Goal: Task Accomplishment & Management: Use online tool/utility

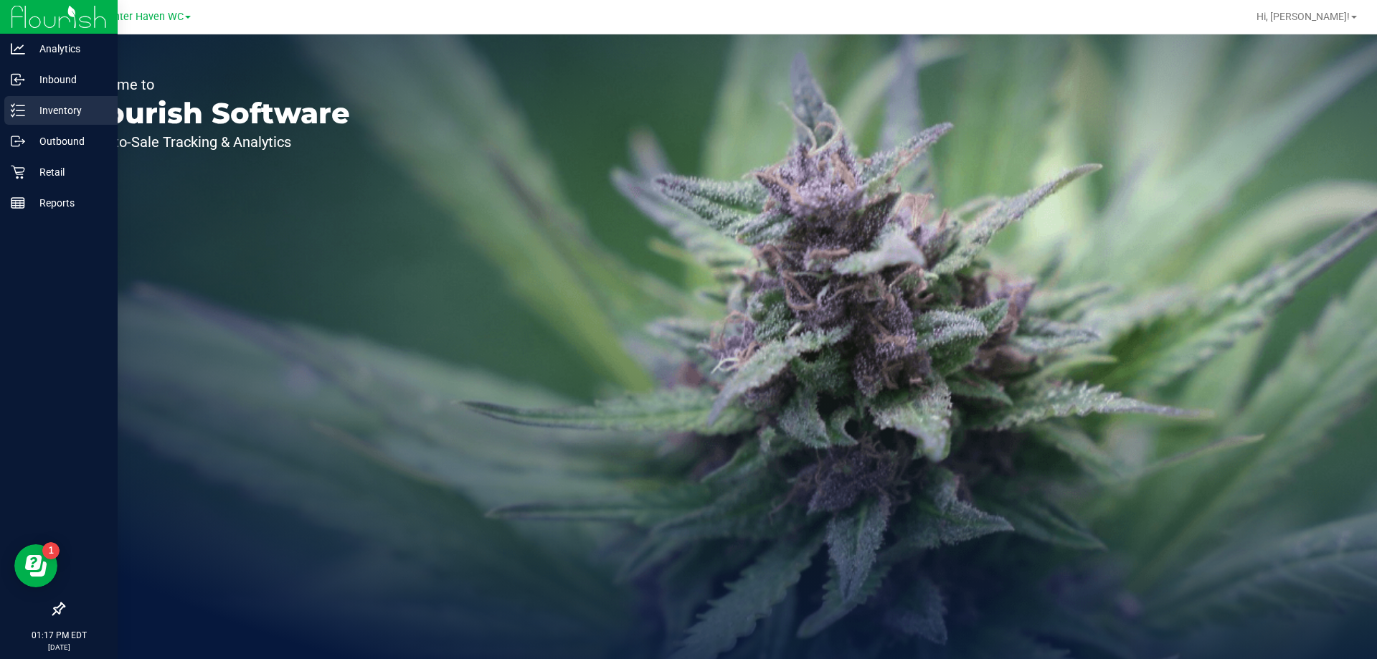
click at [22, 108] on icon at bounding box center [18, 110] width 14 height 14
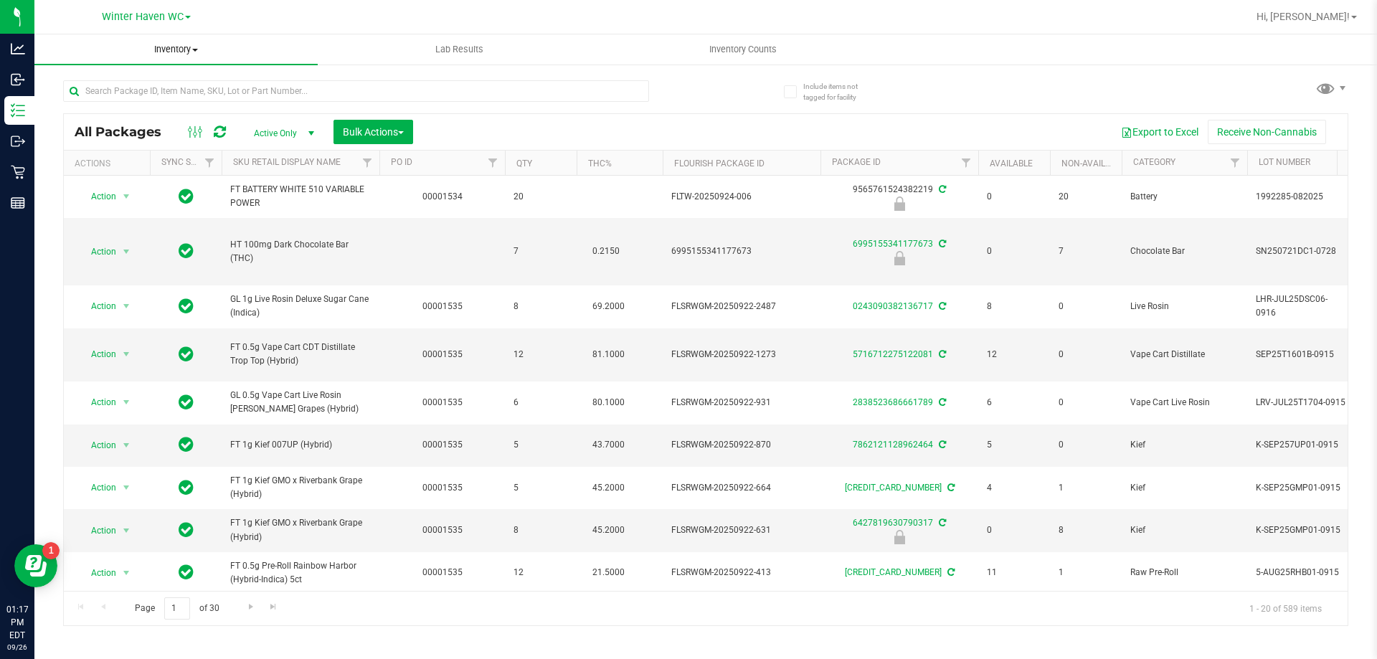
click at [179, 47] on span "Inventory" at bounding box center [175, 49] width 283 height 13
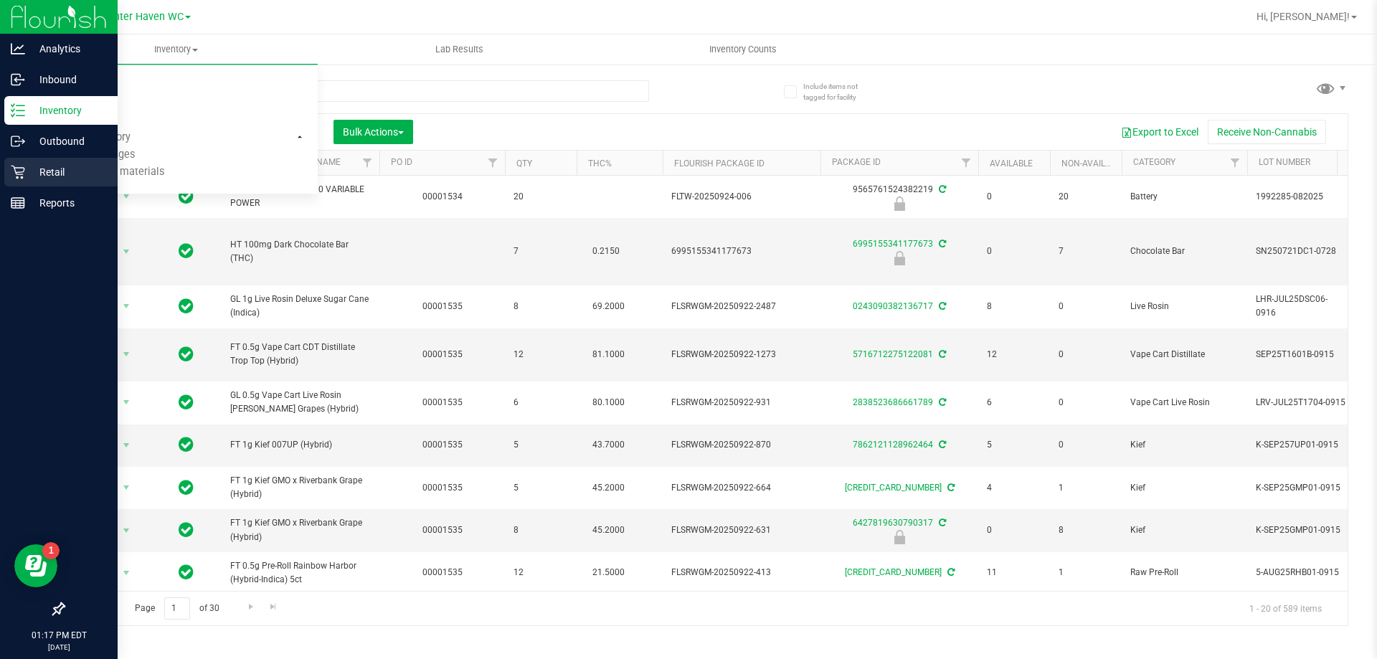
click at [22, 174] on icon at bounding box center [18, 173] width 14 height 14
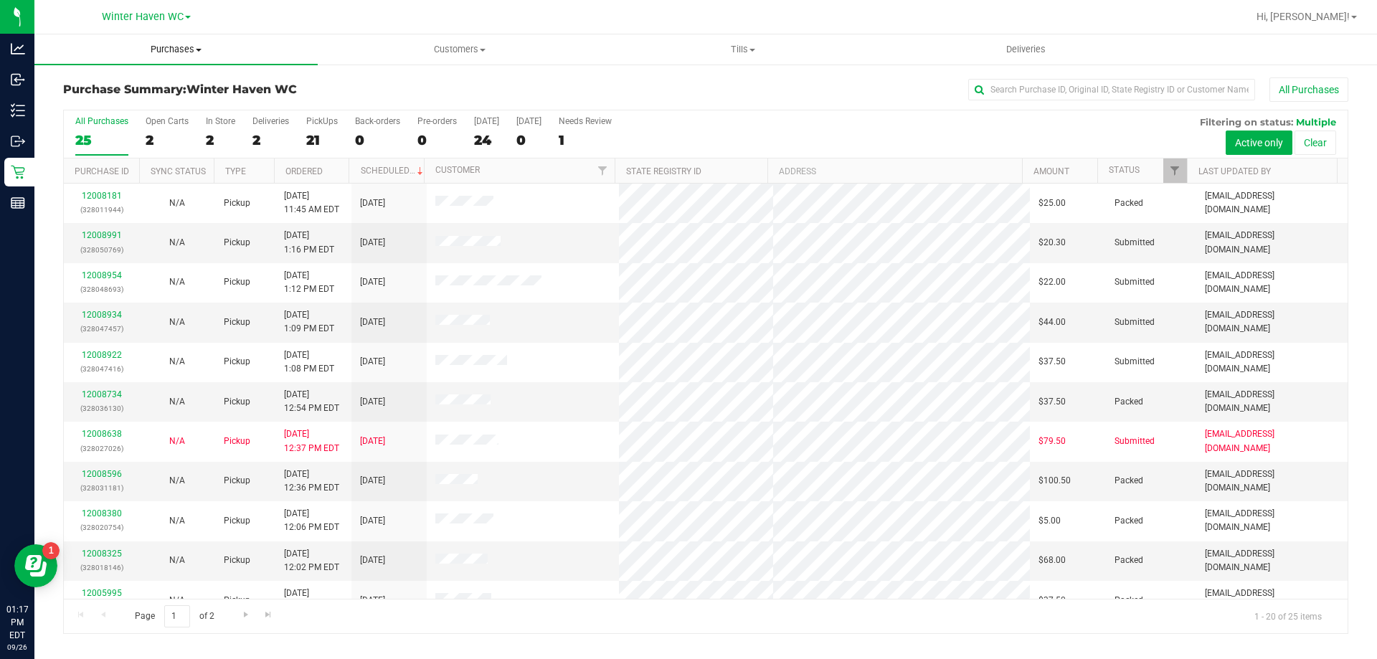
click at [186, 51] on span "Purchases" at bounding box center [175, 49] width 283 height 13
click at [141, 101] on li "Fulfillment" at bounding box center [175, 103] width 283 height 17
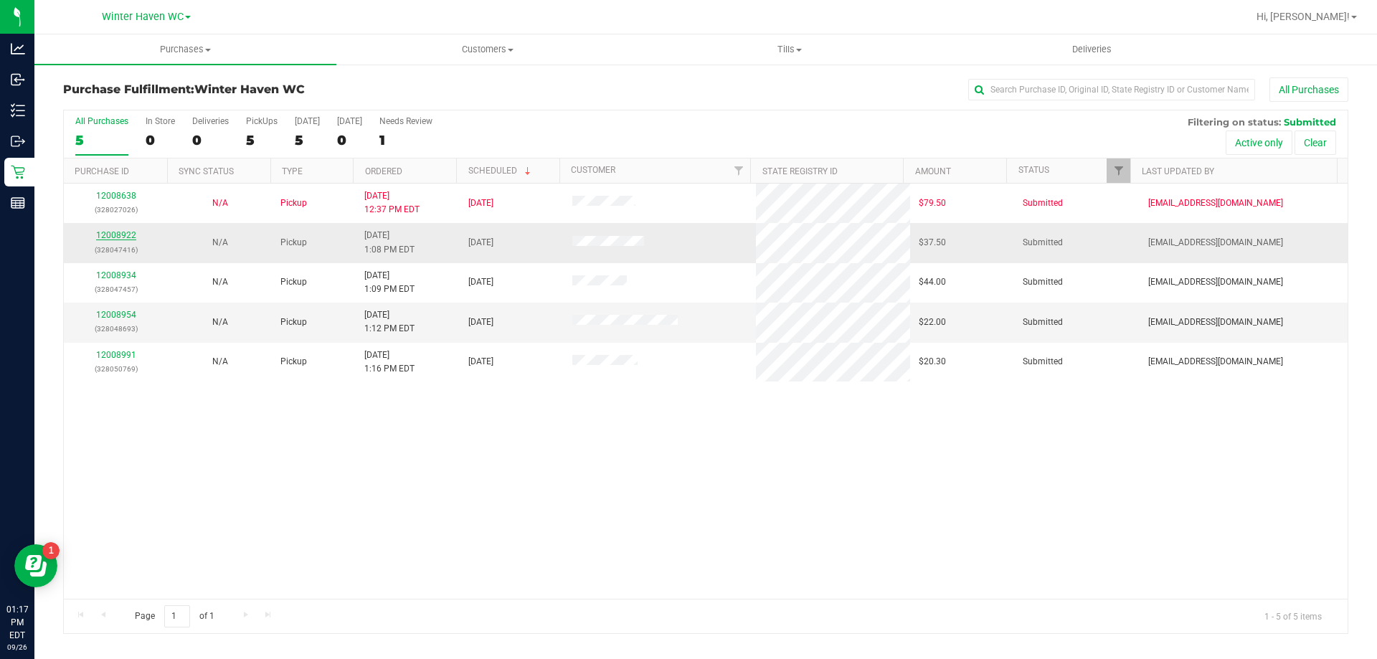
click at [116, 232] on link "12008922" at bounding box center [116, 235] width 40 height 10
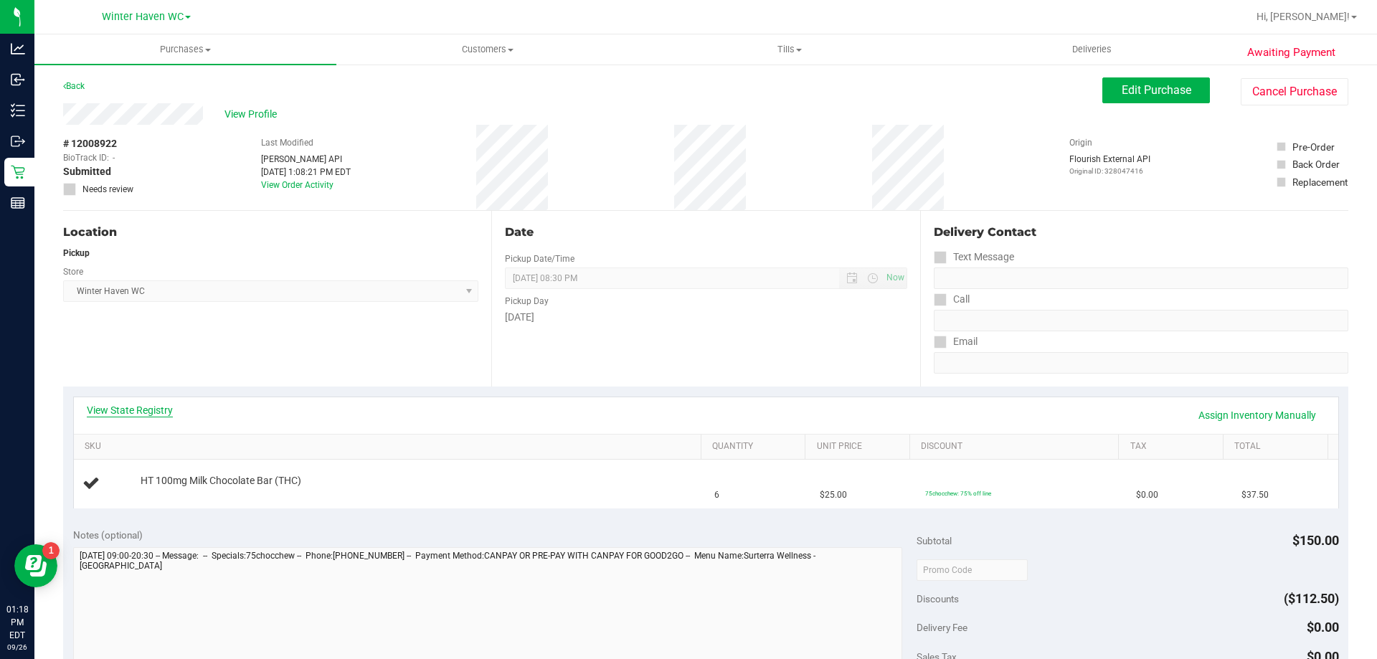
click at [156, 415] on link "View State Registry" at bounding box center [130, 410] width 86 height 14
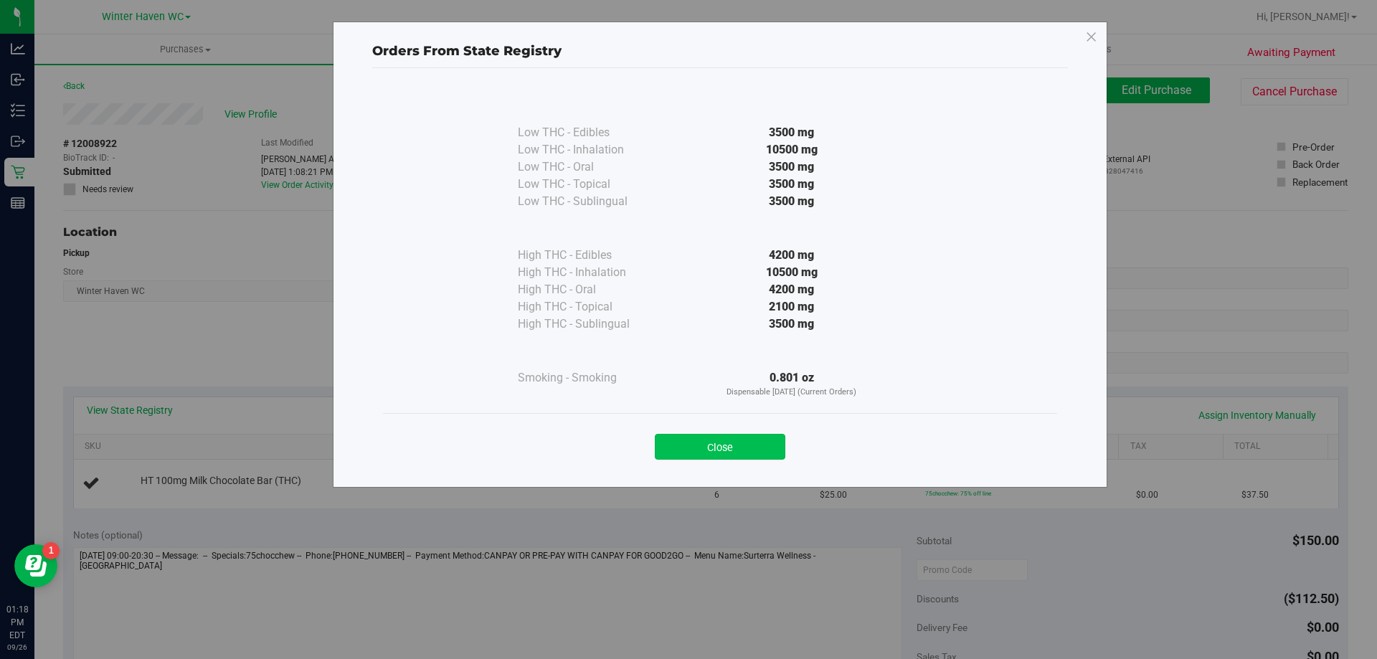
click at [716, 436] on button "Close" at bounding box center [720, 447] width 131 height 26
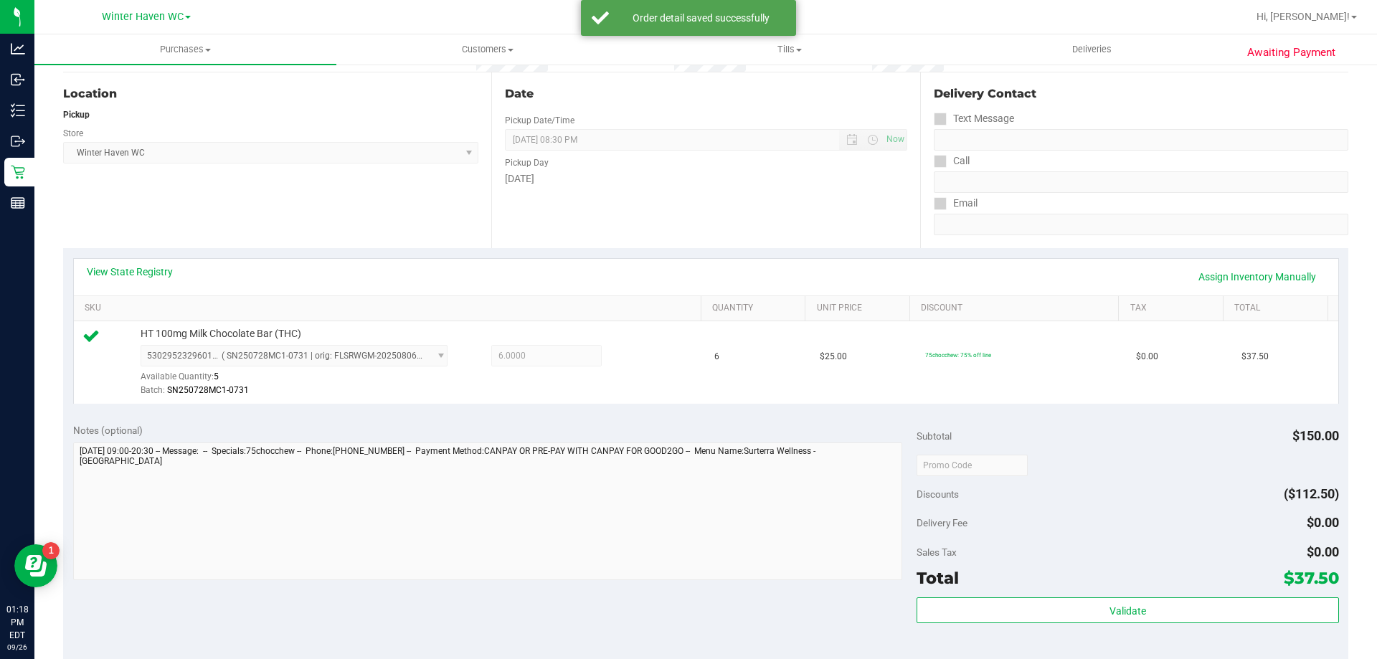
scroll to position [287, 0]
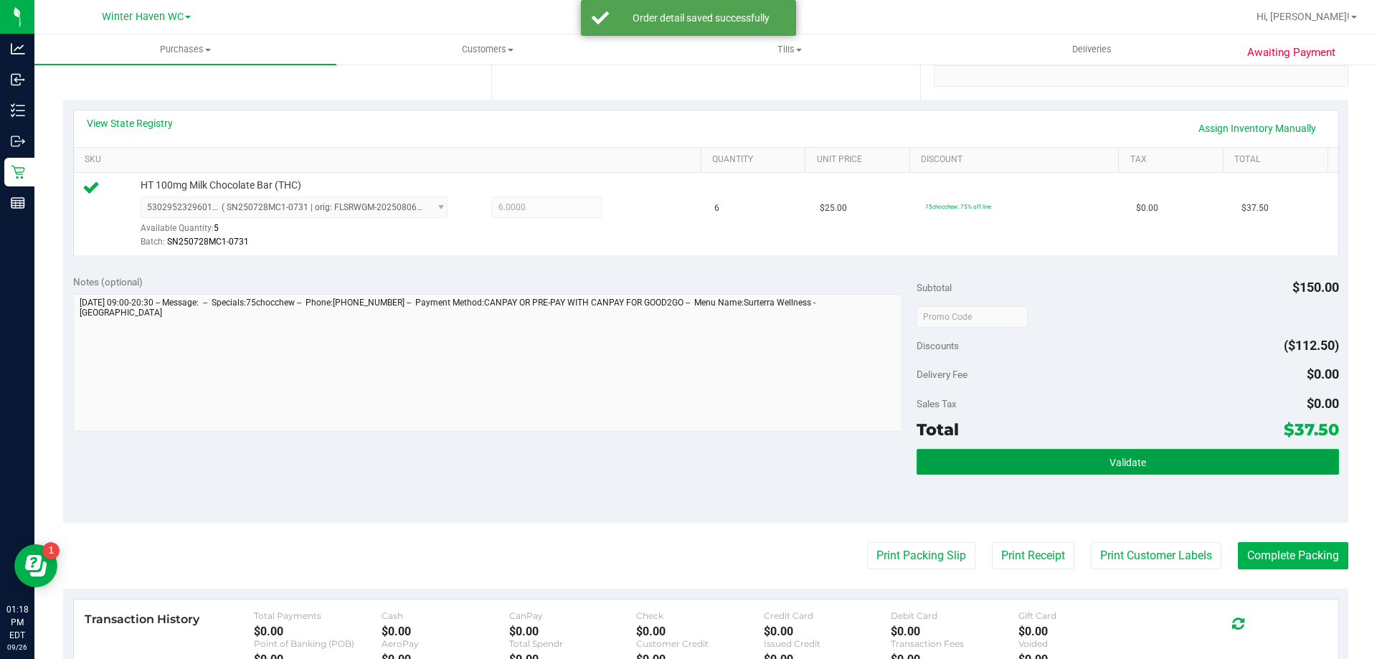
click at [1037, 461] on button "Validate" at bounding box center [1128, 462] width 422 height 26
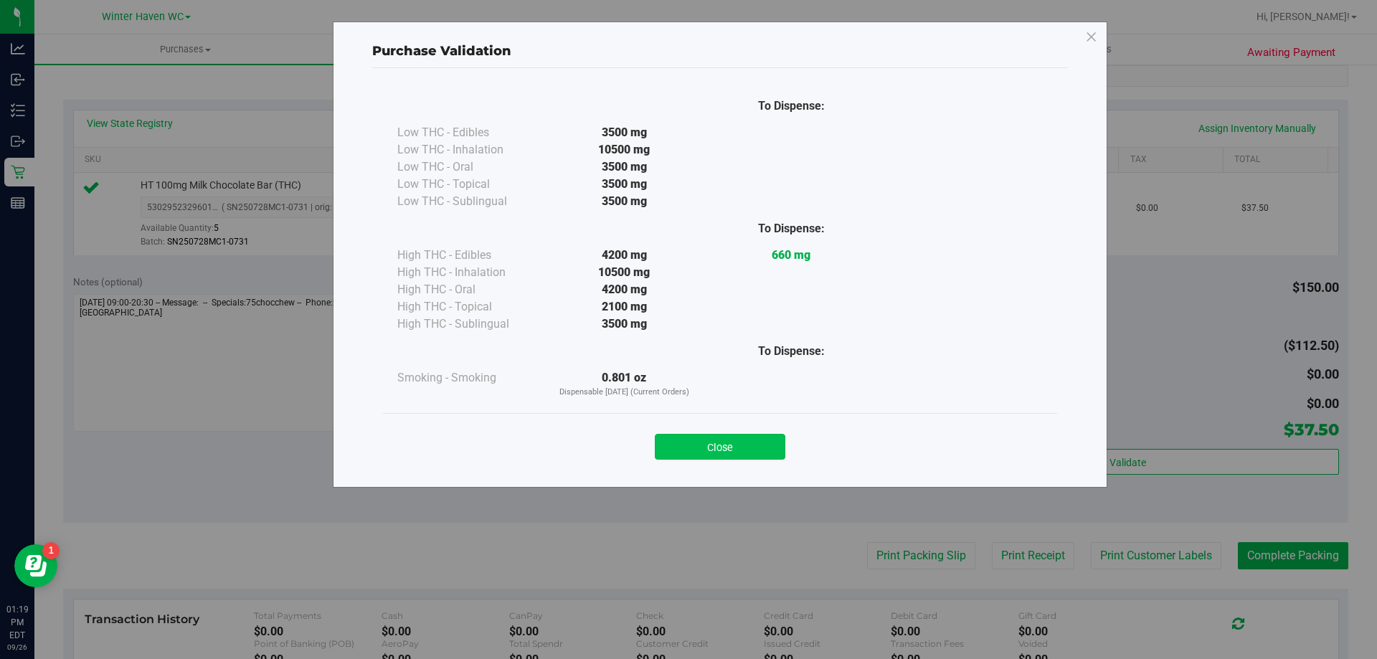
click at [750, 456] on button "Close" at bounding box center [720, 447] width 131 height 26
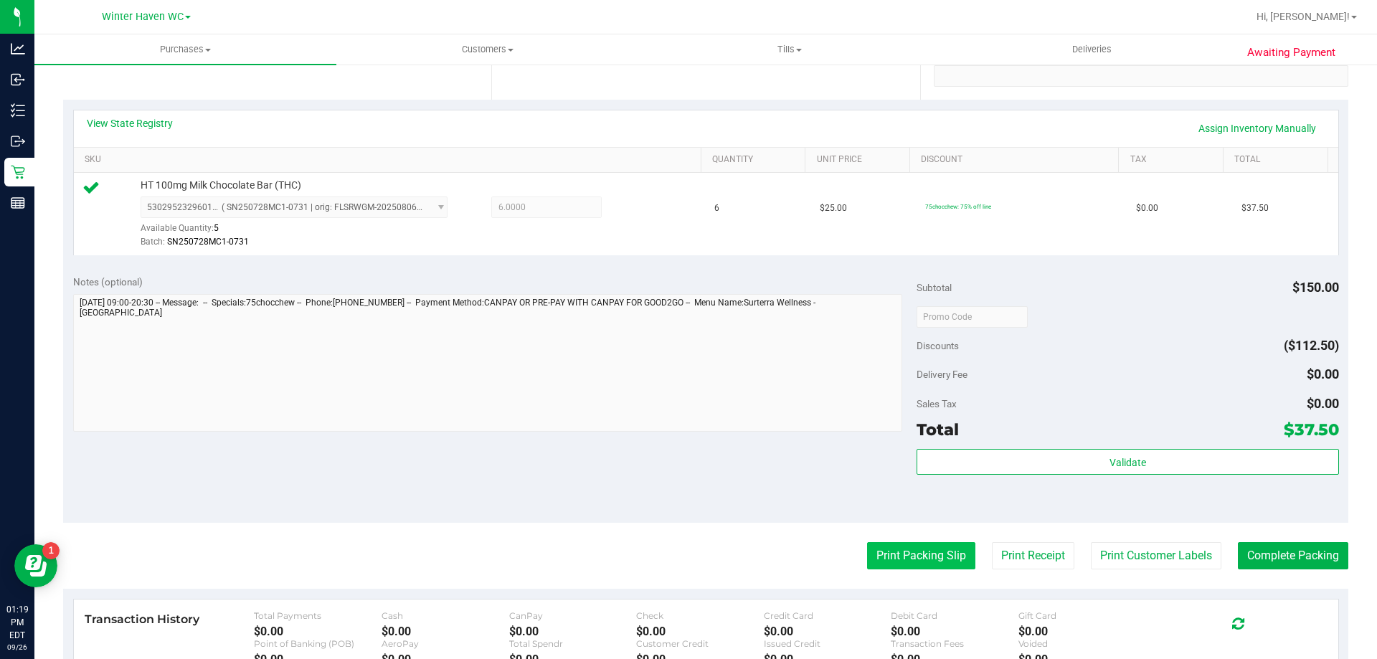
click at [885, 554] on button "Print Packing Slip" at bounding box center [921, 555] width 108 height 27
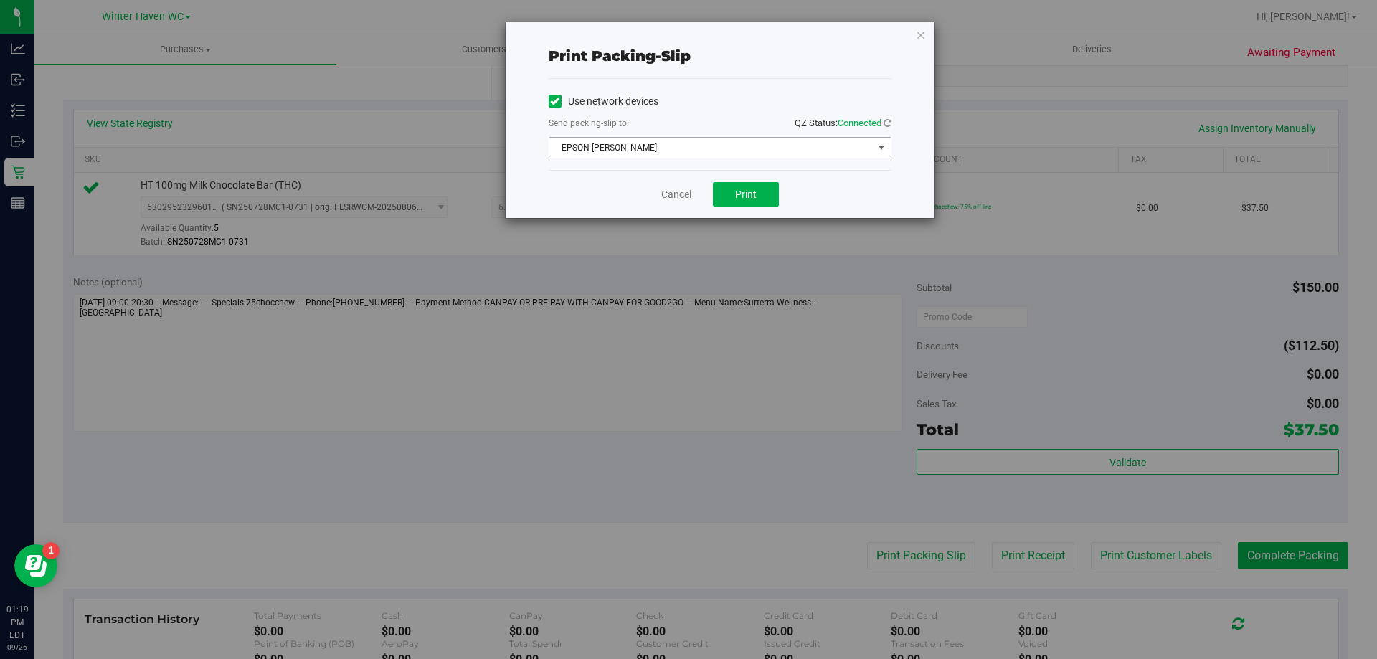
click at [708, 141] on span "EPSON-[PERSON_NAME]" at bounding box center [712, 148] width 324 height 20
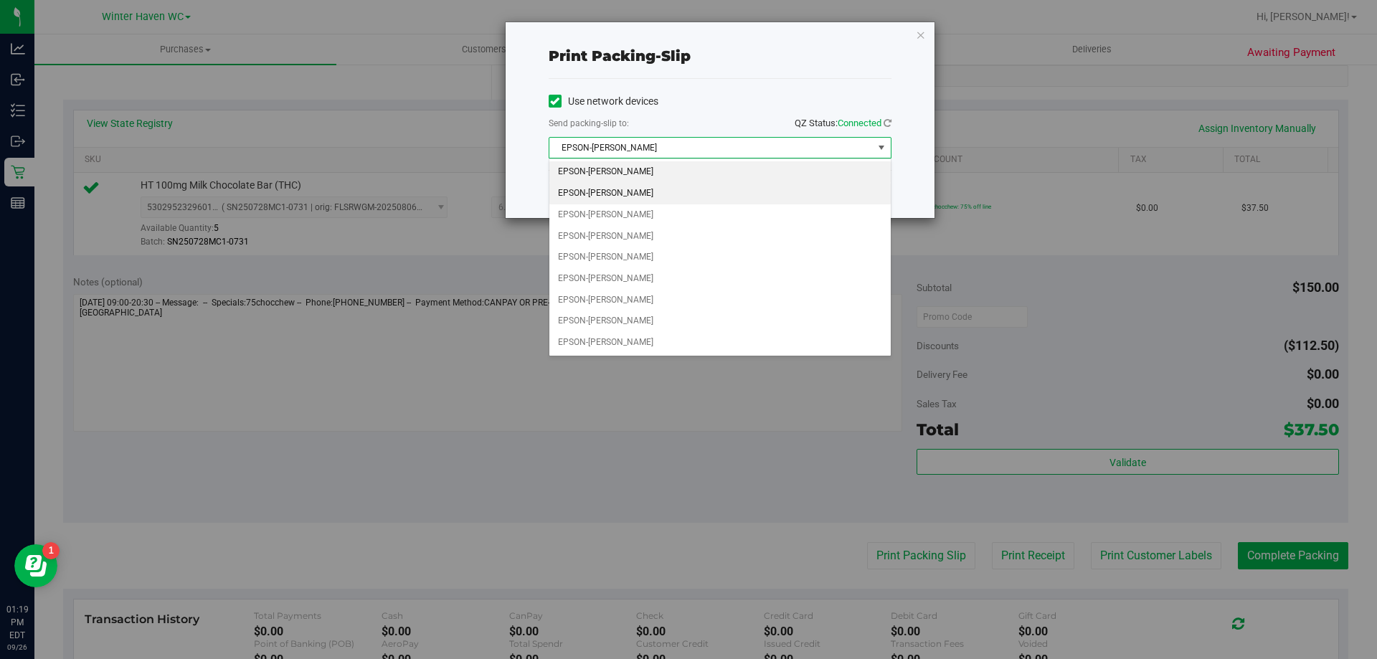
click at [654, 191] on li "EPSON-[PERSON_NAME]" at bounding box center [720, 194] width 341 height 22
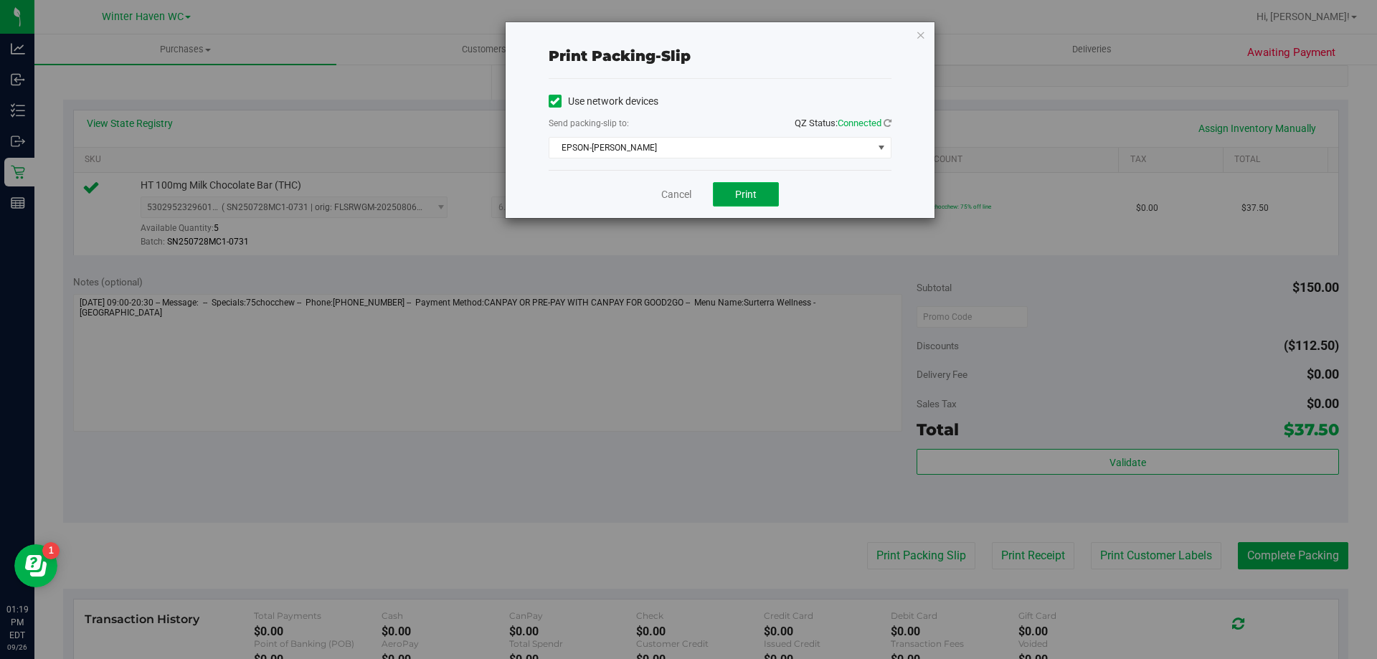
click at [752, 199] on span "Print" at bounding box center [746, 194] width 22 height 11
click at [672, 195] on link "Cancel" at bounding box center [676, 194] width 30 height 15
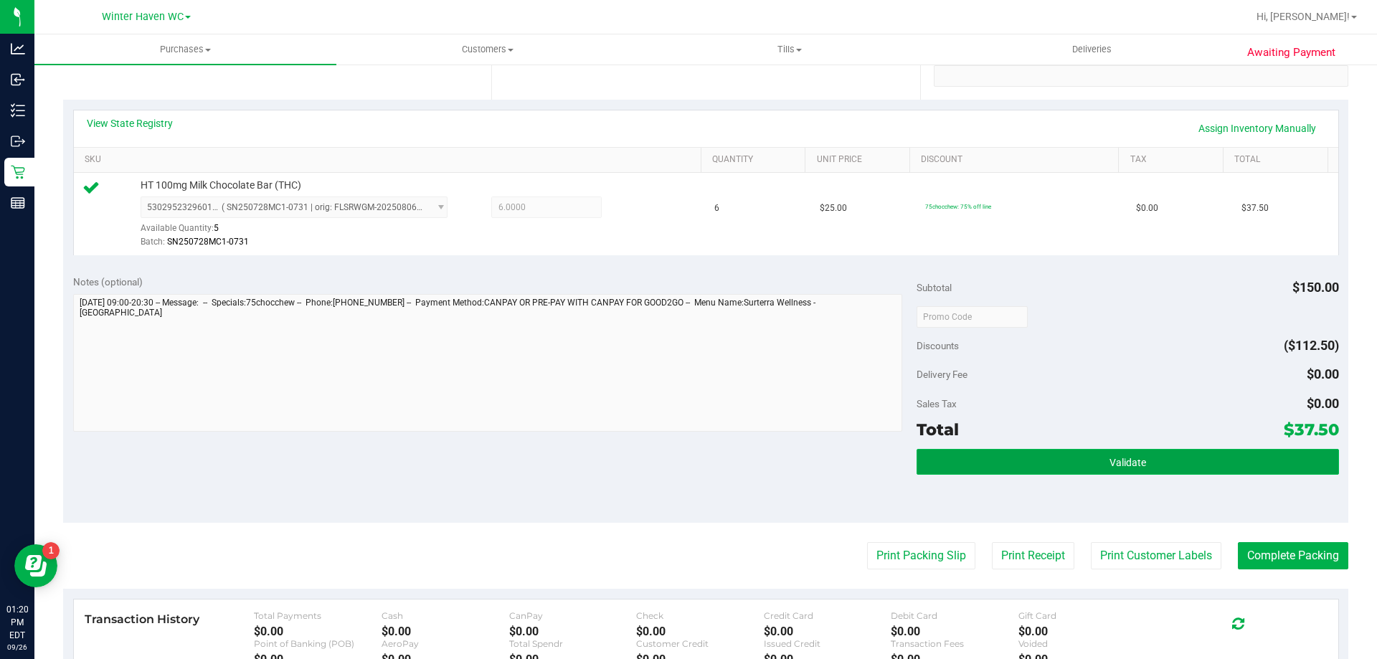
click at [1072, 457] on button "Validate" at bounding box center [1128, 462] width 422 height 26
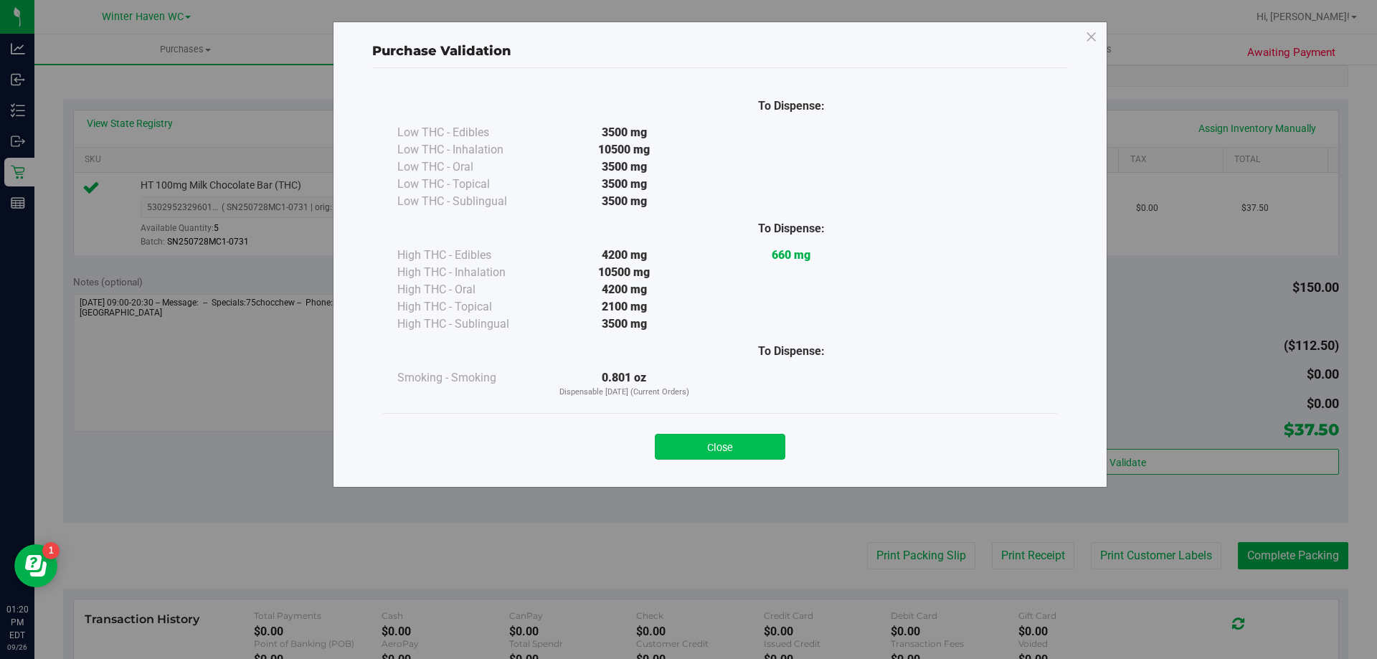
click at [737, 443] on button "Close" at bounding box center [720, 447] width 131 height 26
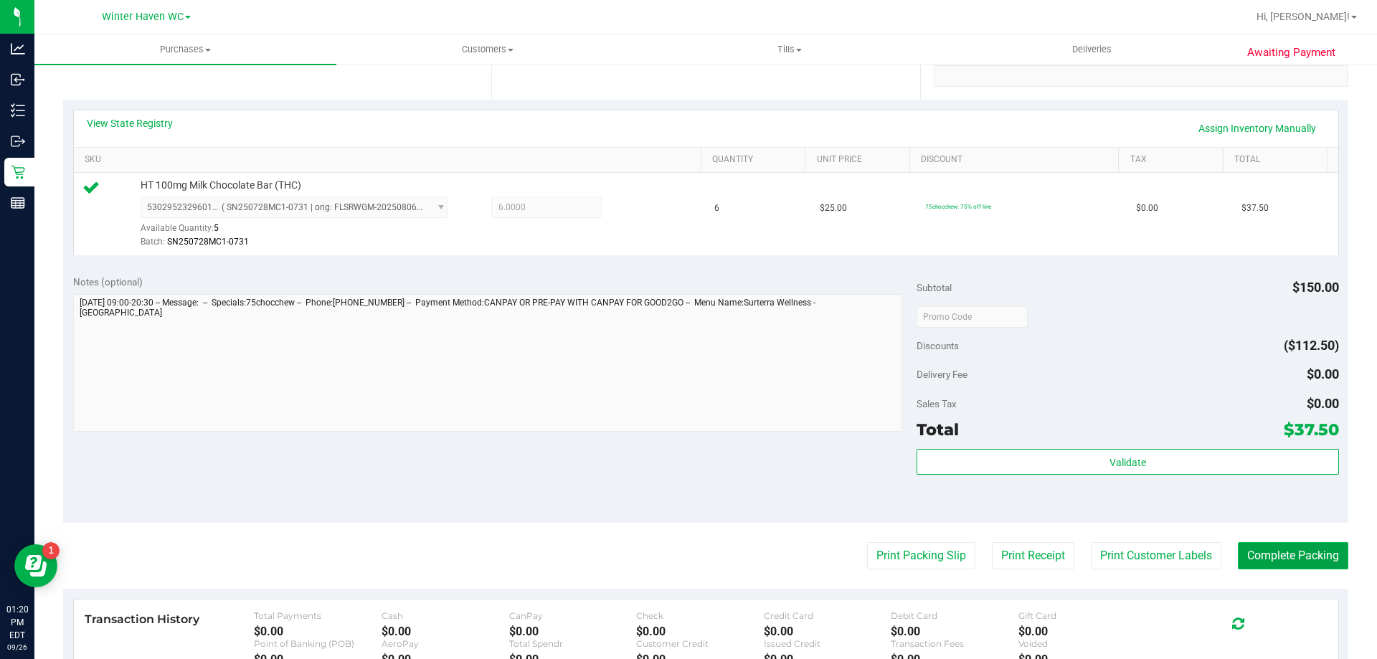
click at [1296, 562] on button "Complete Packing" at bounding box center [1293, 555] width 110 height 27
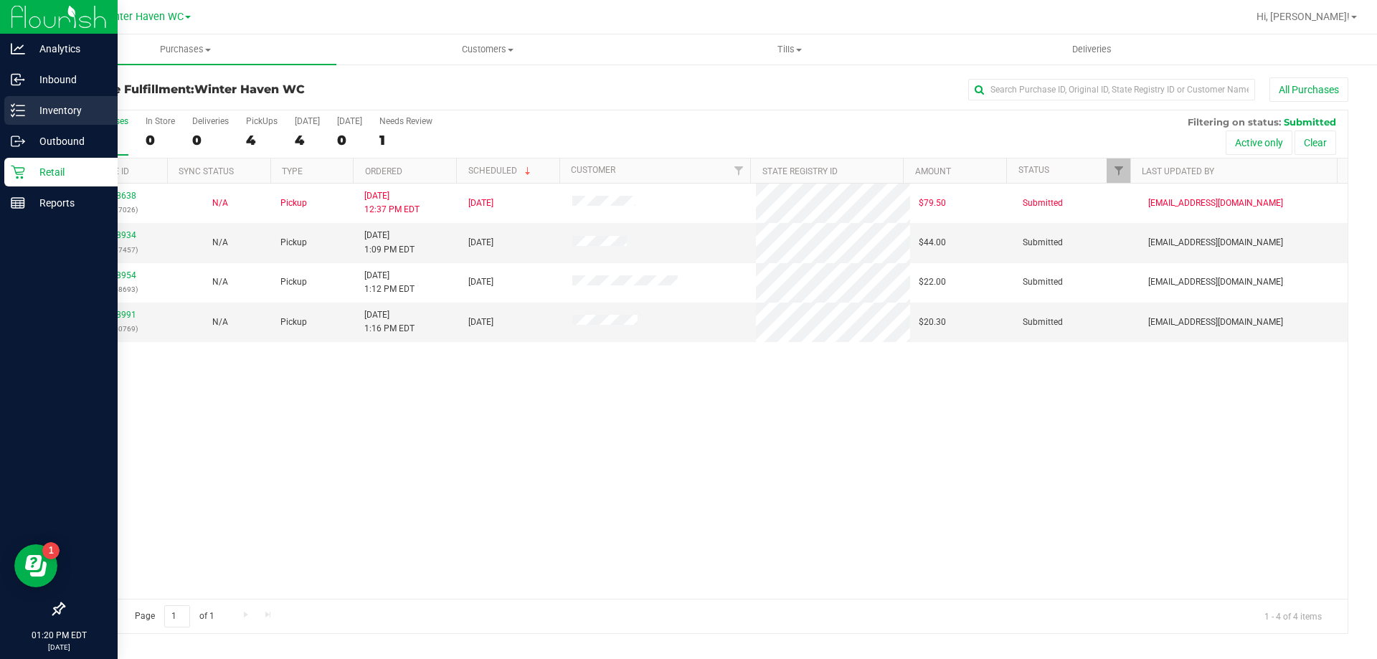
click at [32, 113] on p "Inventory" at bounding box center [68, 110] width 86 height 17
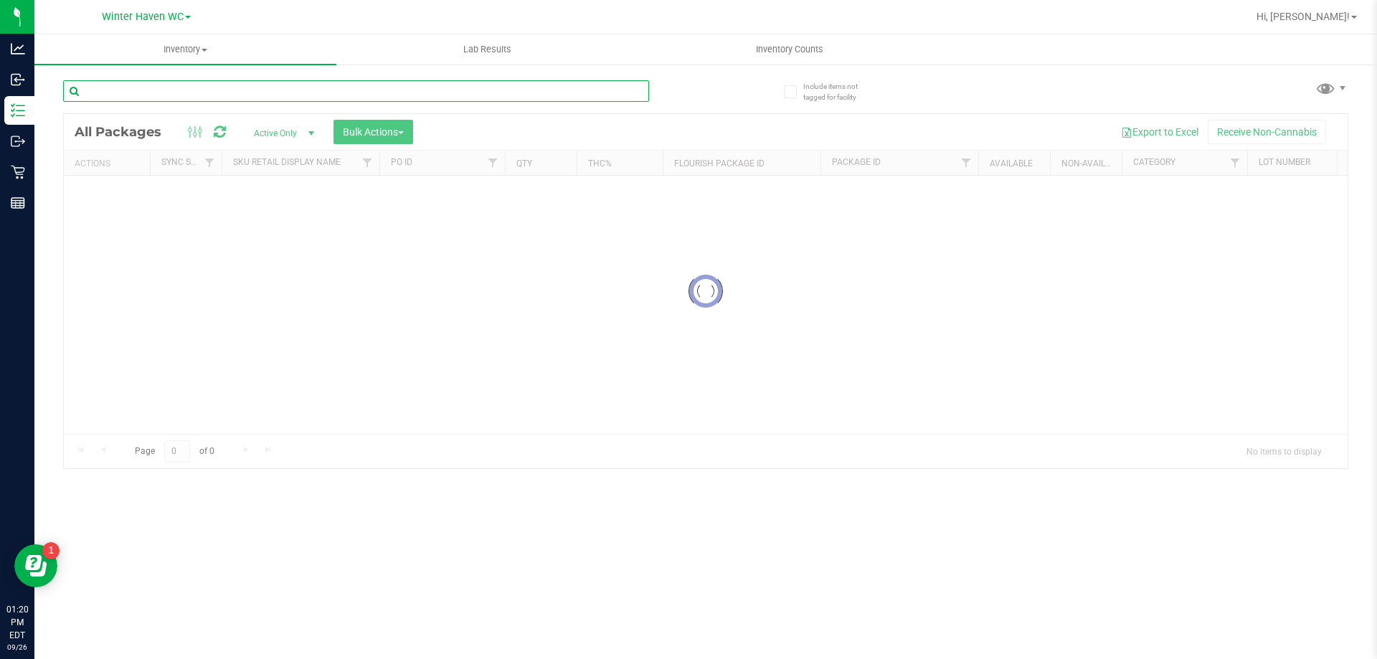
click at [268, 94] on div "Inventory All packages All inventory Waste log Create inventory Lab Results Inv…" at bounding box center [705, 346] width 1343 height 625
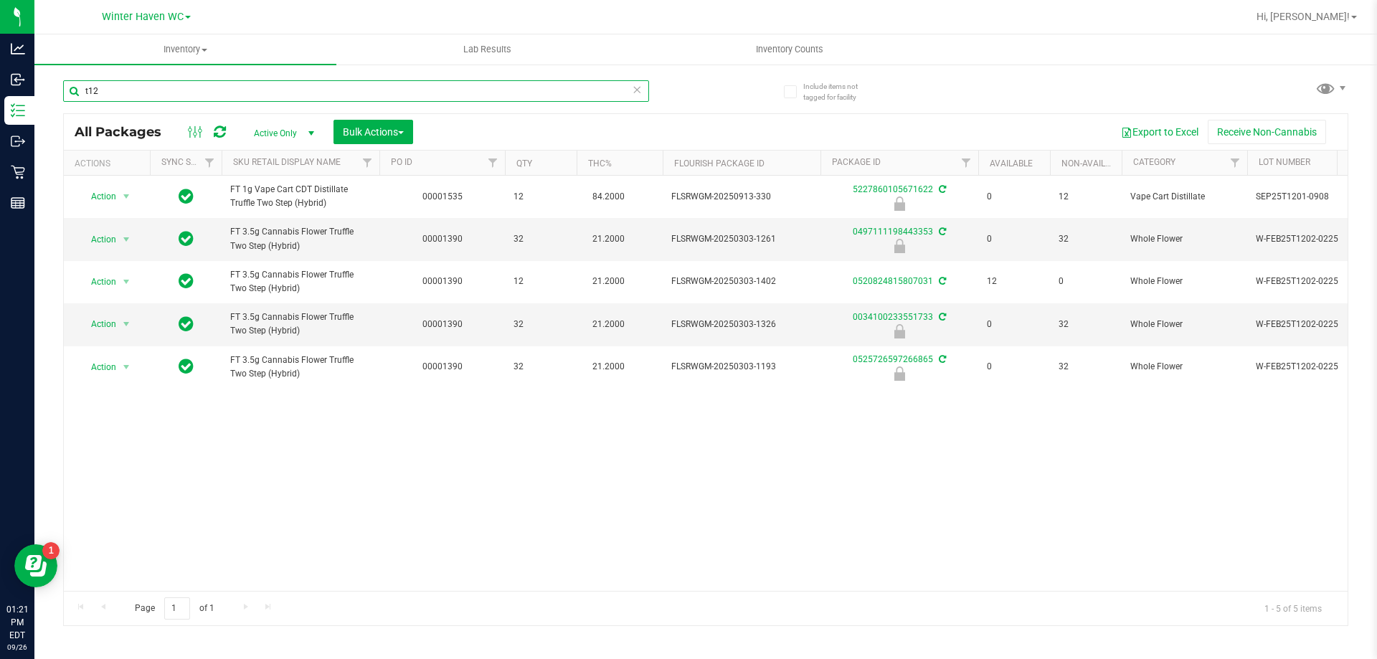
click at [272, 99] on input "t12" at bounding box center [356, 91] width 586 height 22
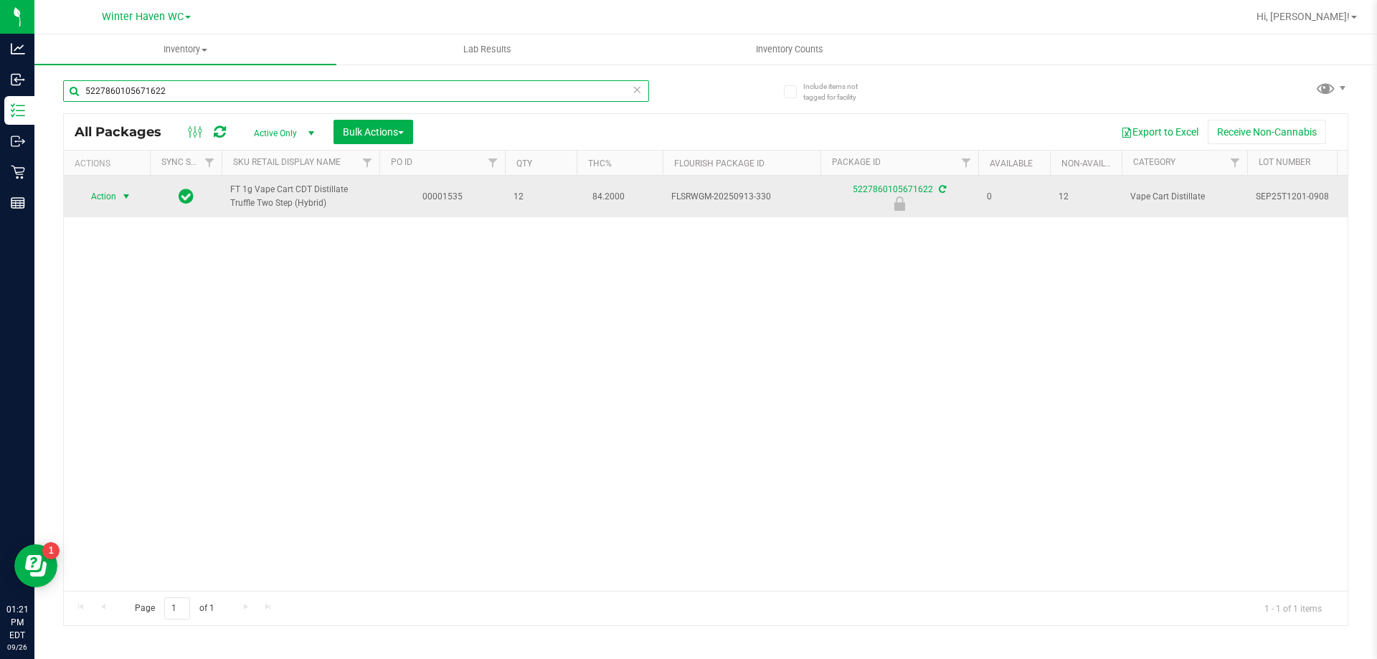
type input "5227860105671622"
click at [123, 194] on span "select" at bounding box center [126, 196] width 11 height 11
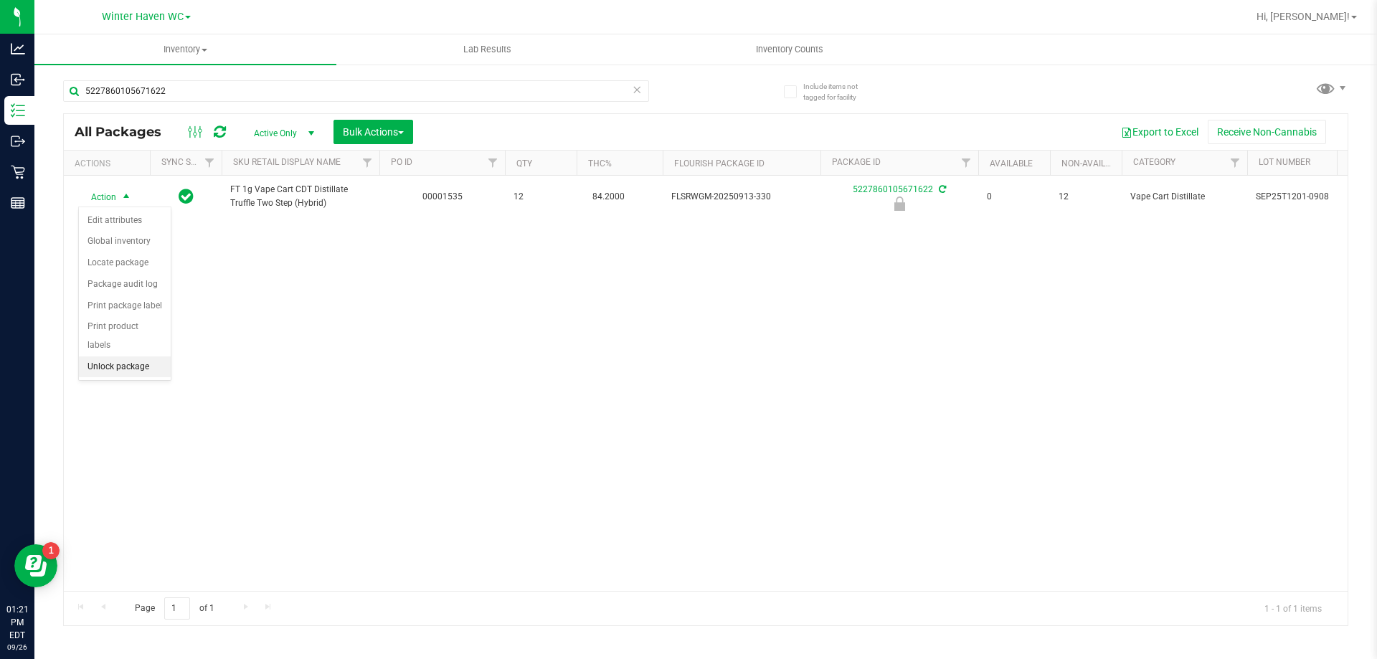
click at [141, 357] on li "Unlock package" at bounding box center [125, 368] width 92 height 22
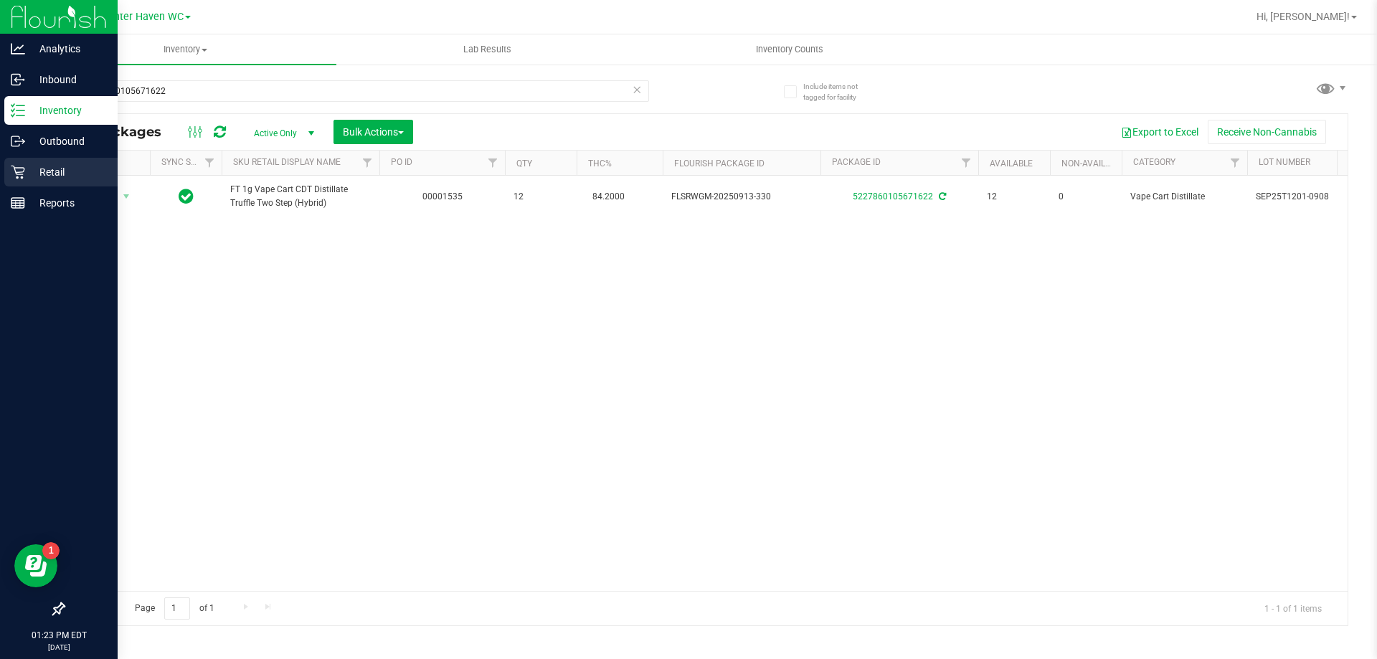
click at [72, 160] on div "Retail" at bounding box center [60, 172] width 113 height 29
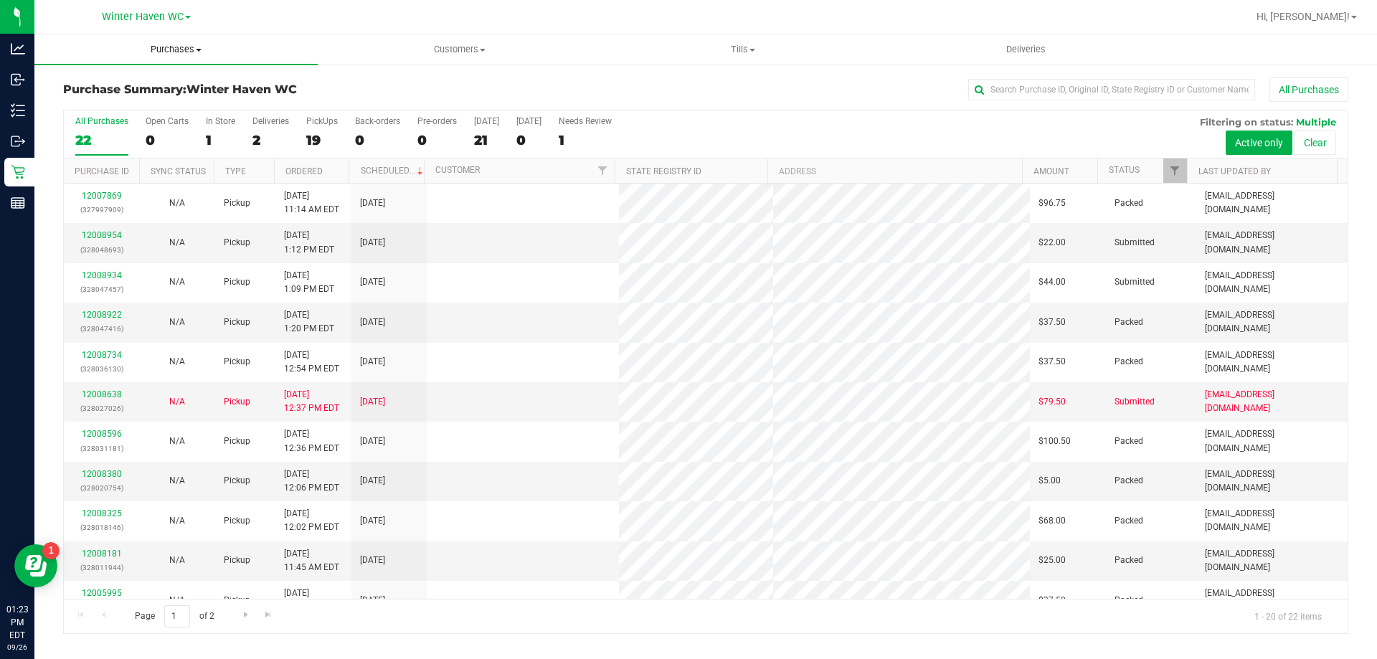
click at [183, 53] on span "Purchases" at bounding box center [175, 49] width 283 height 13
click at [176, 103] on li "Fulfillment" at bounding box center [175, 103] width 283 height 17
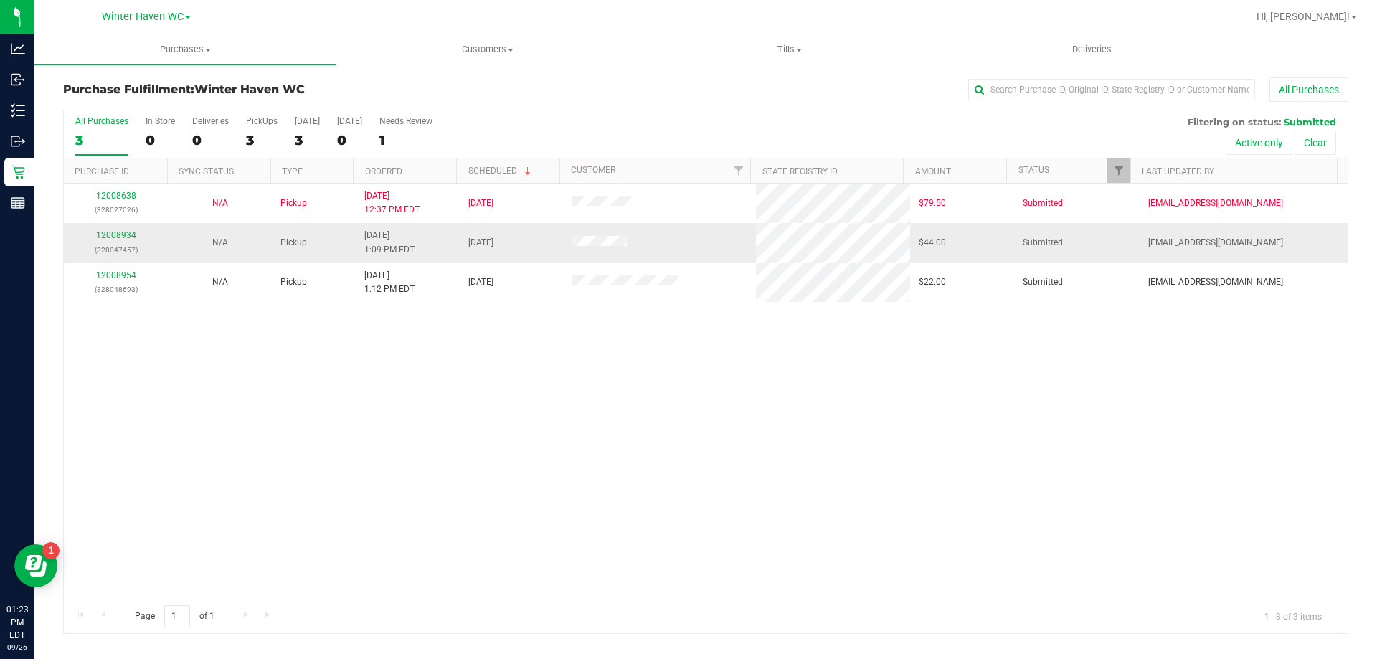
click at [107, 226] on td "12008934 (328047457)" at bounding box center [116, 242] width 104 height 39
click at [108, 234] on link "12008934" at bounding box center [116, 235] width 40 height 10
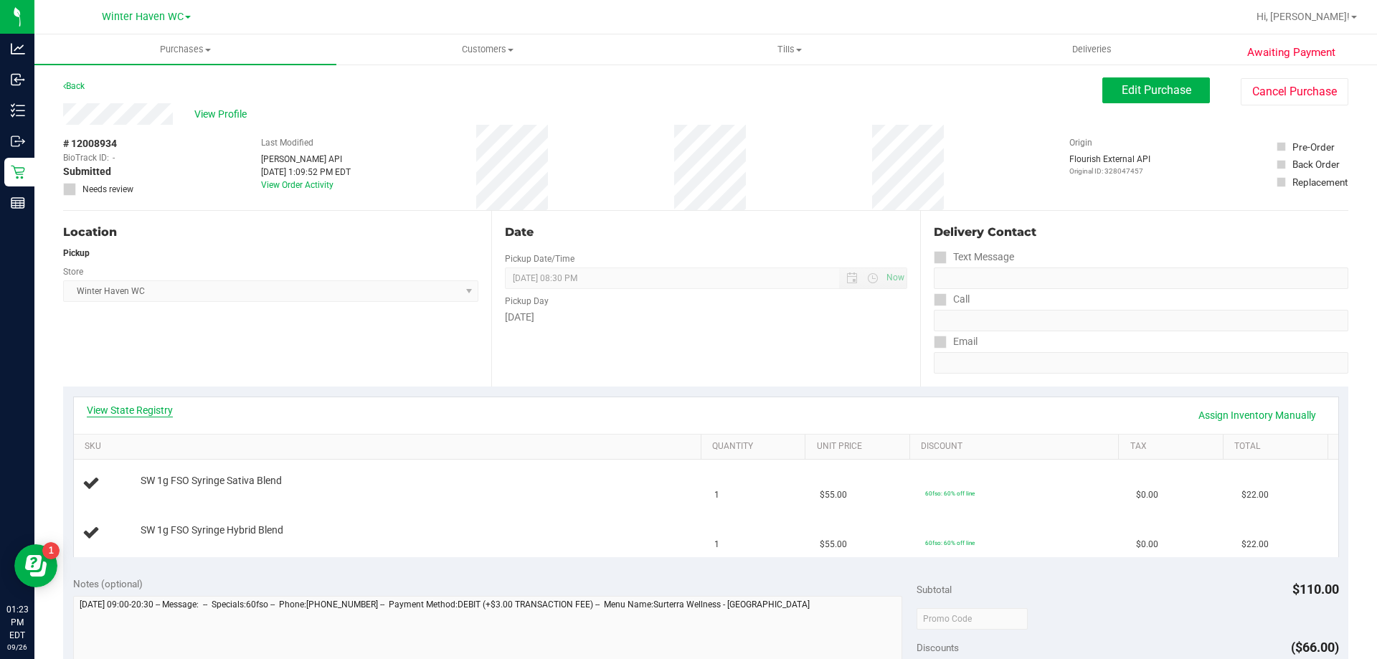
click at [156, 416] on link "View State Registry" at bounding box center [130, 410] width 86 height 14
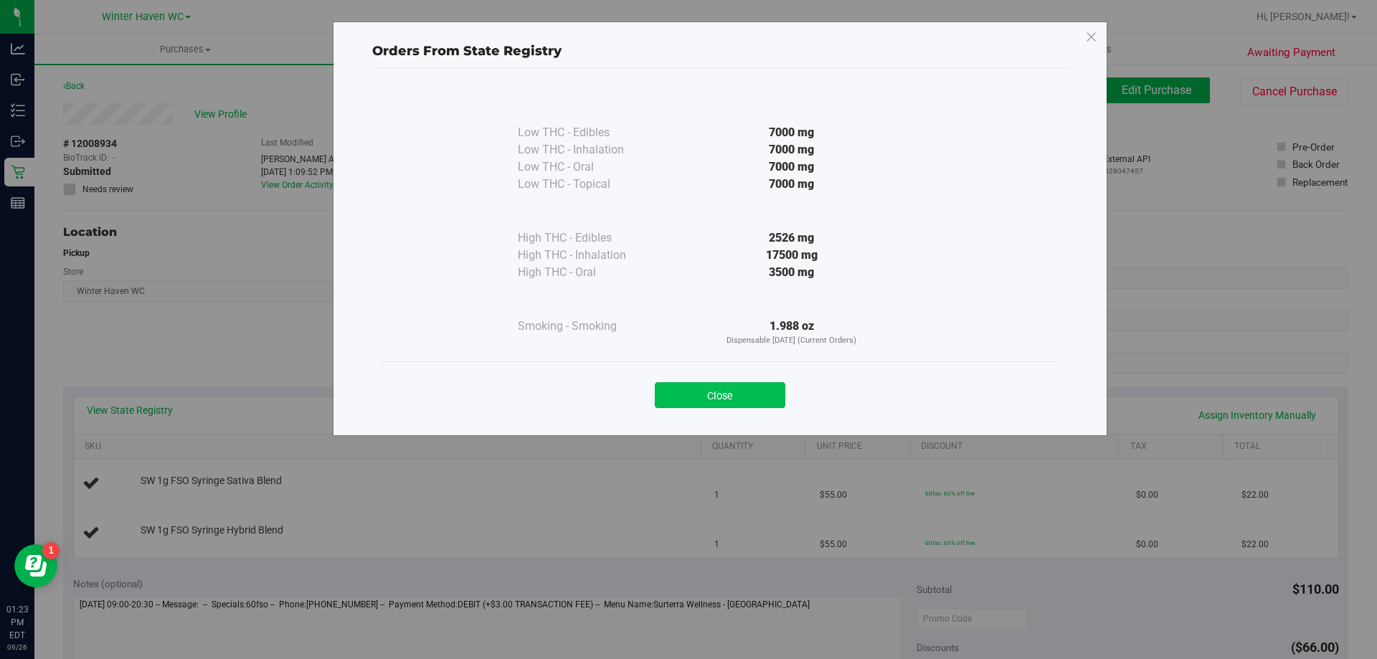
click at [735, 401] on button "Close" at bounding box center [720, 395] width 131 height 26
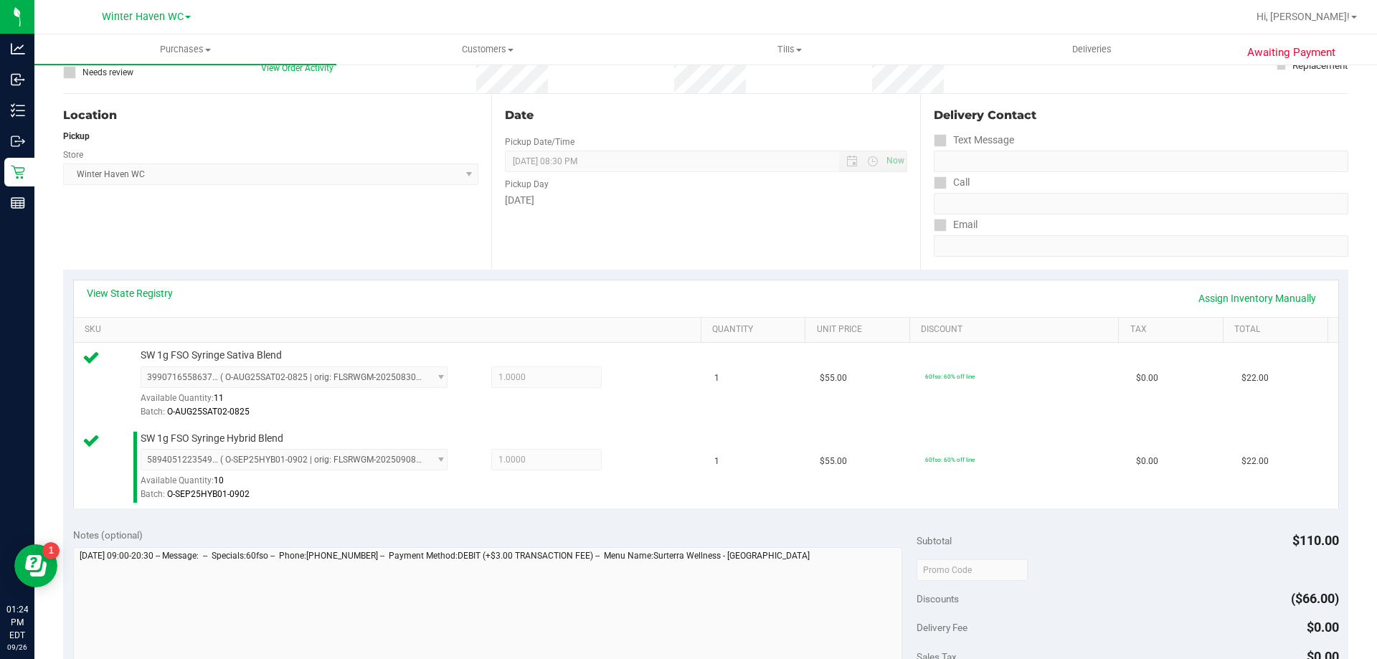
scroll to position [215, 0]
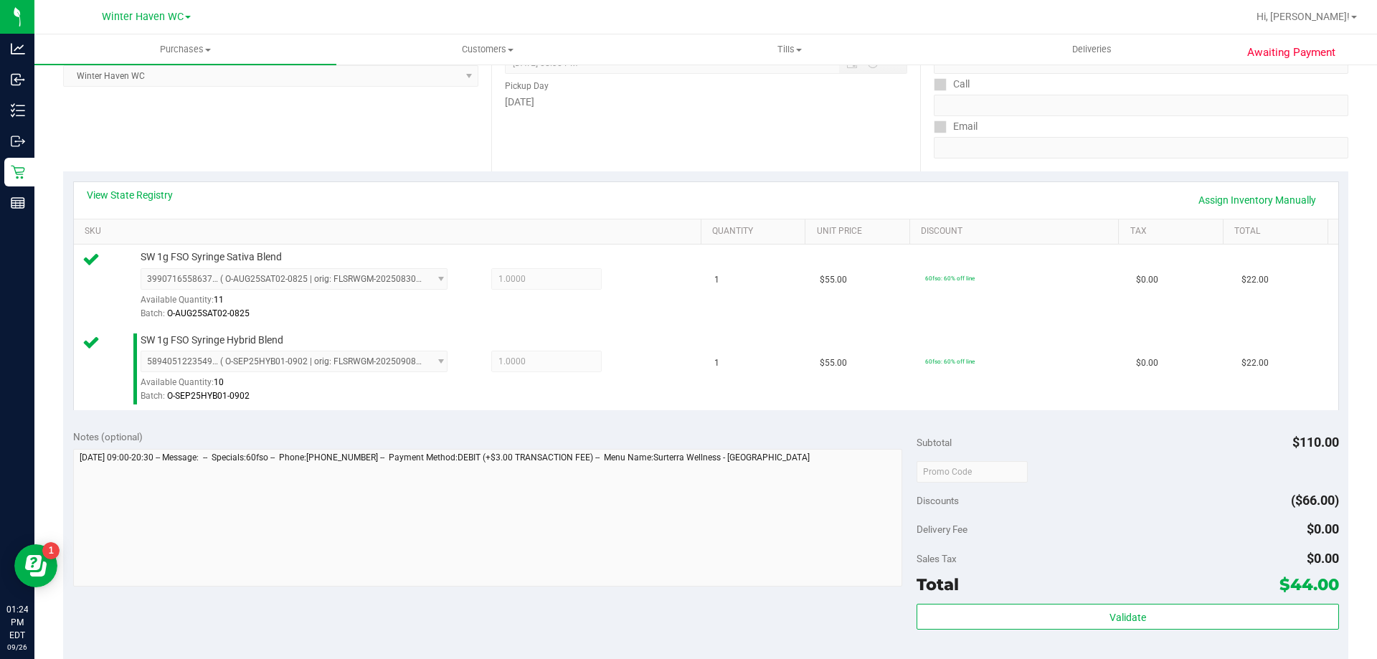
click at [1100, 601] on div "Subtotal $110.00 Discounts ($66.00) Delivery Fee $0.00 Sales Tax $0.00 Total $4…" at bounding box center [1128, 549] width 422 height 239
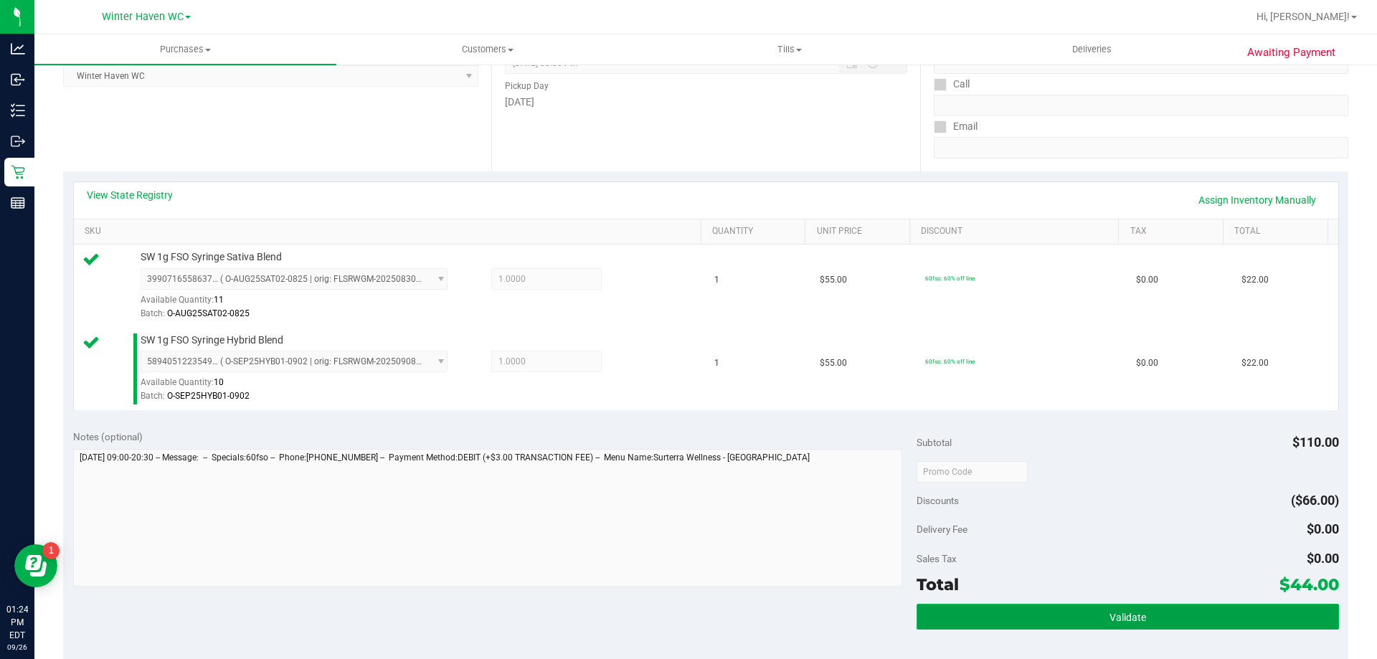
click at [1100, 608] on button "Validate" at bounding box center [1128, 617] width 422 height 26
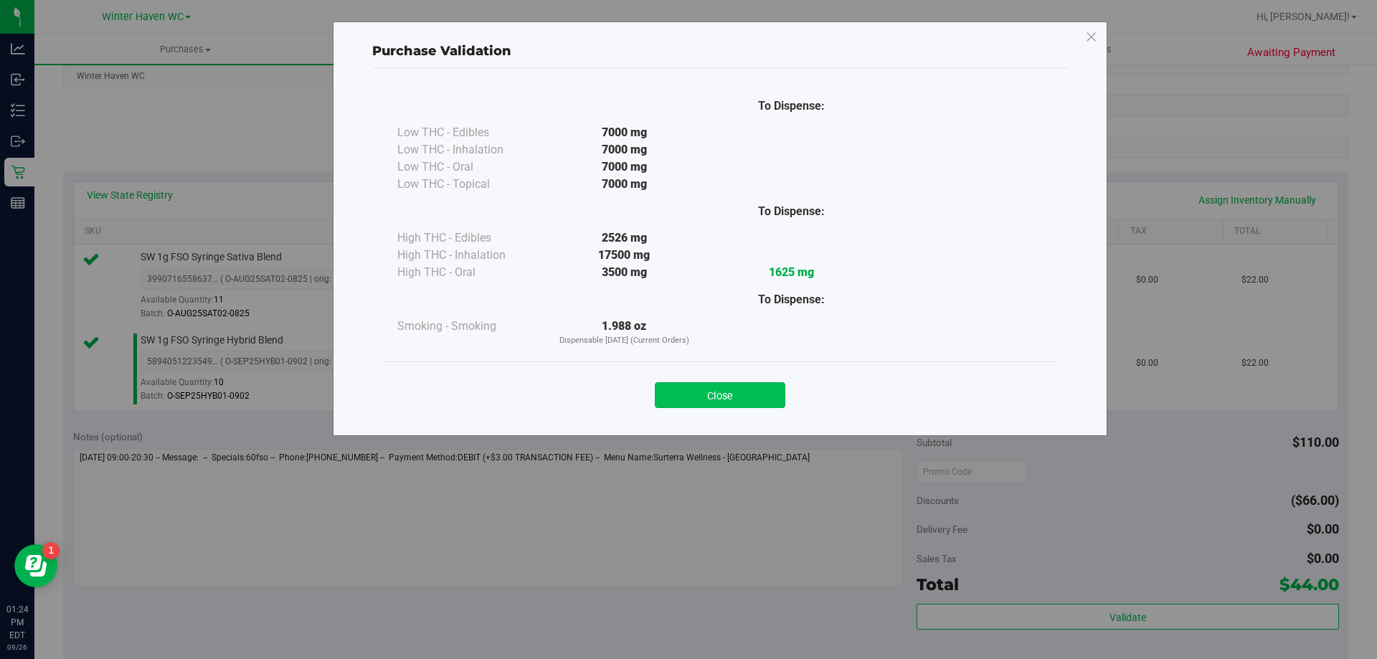
click at [716, 392] on button "Close" at bounding box center [720, 395] width 131 height 26
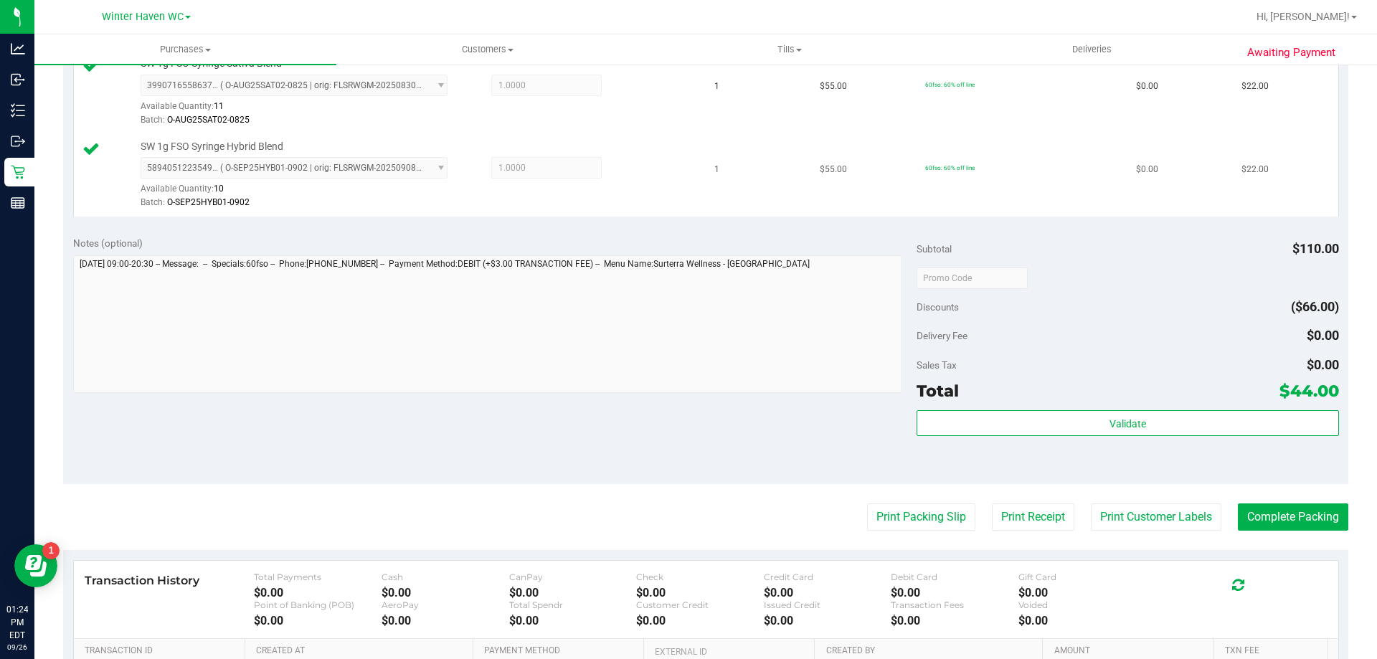
scroll to position [502, 0]
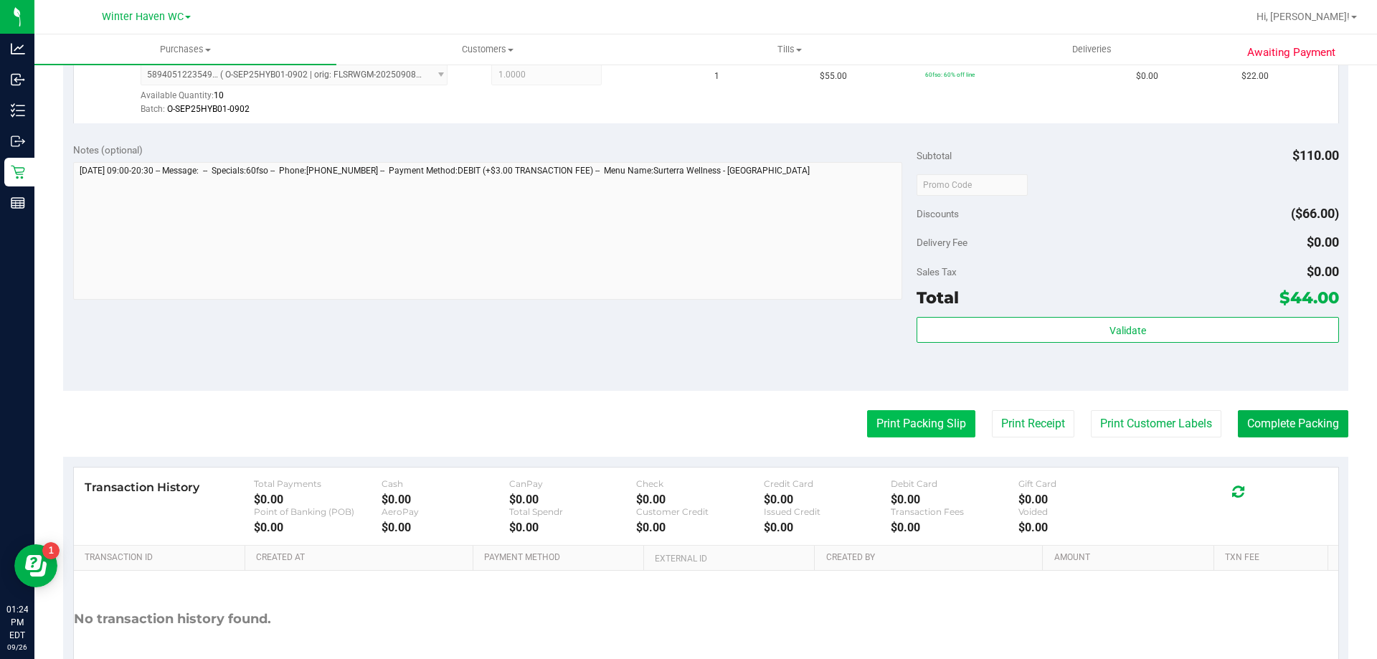
click at [884, 417] on button "Print Packing Slip" at bounding box center [921, 423] width 108 height 27
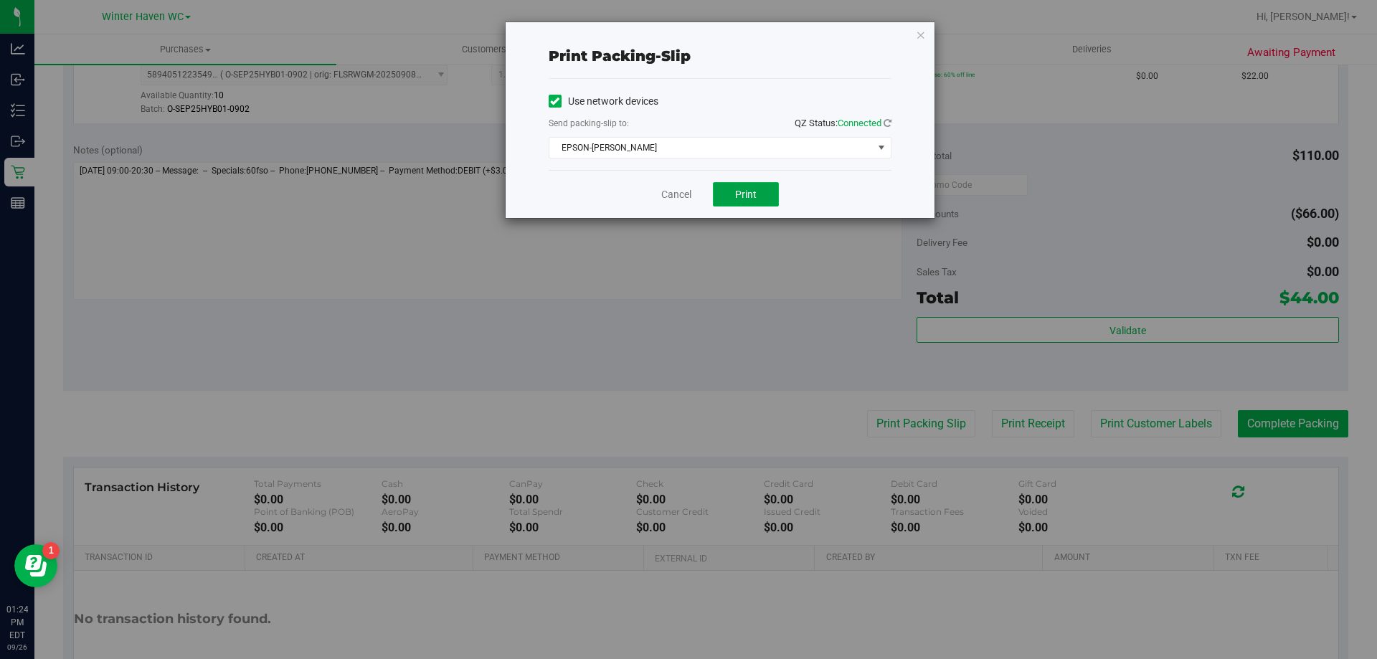
click at [748, 189] on span "Print" at bounding box center [746, 194] width 22 height 11
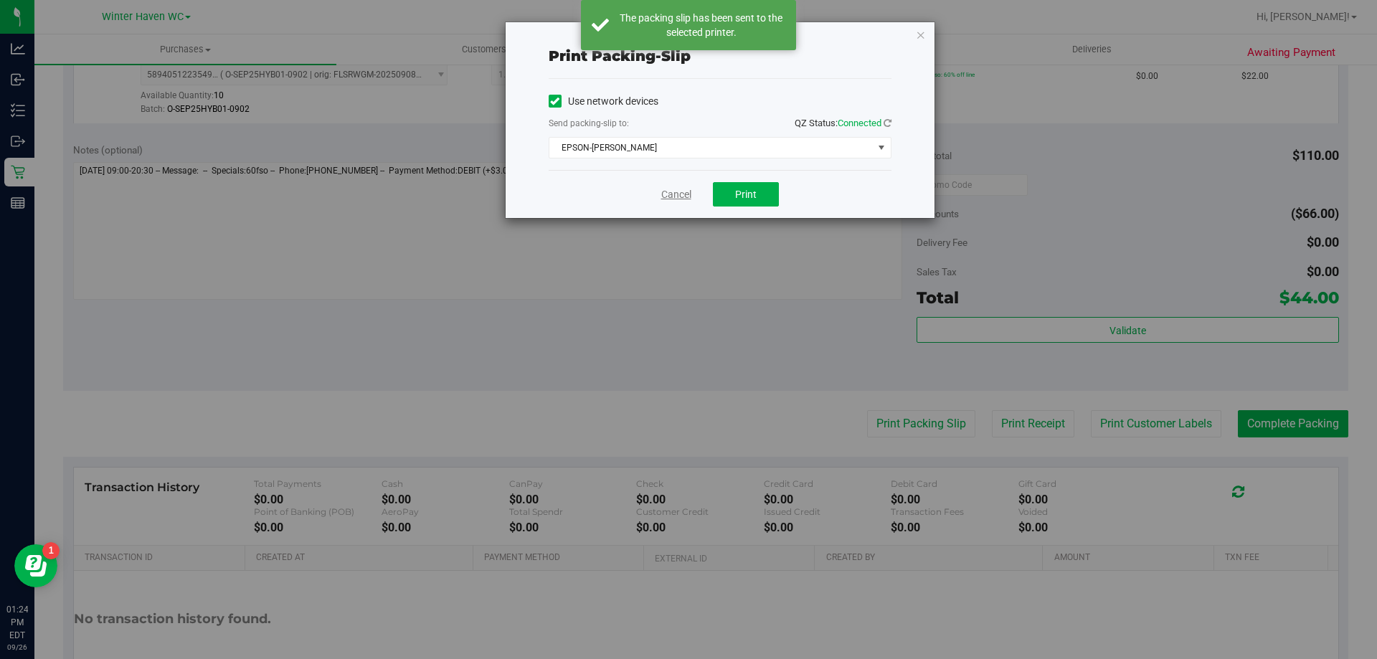
click at [674, 196] on link "Cancel" at bounding box center [676, 194] width 30 height 15
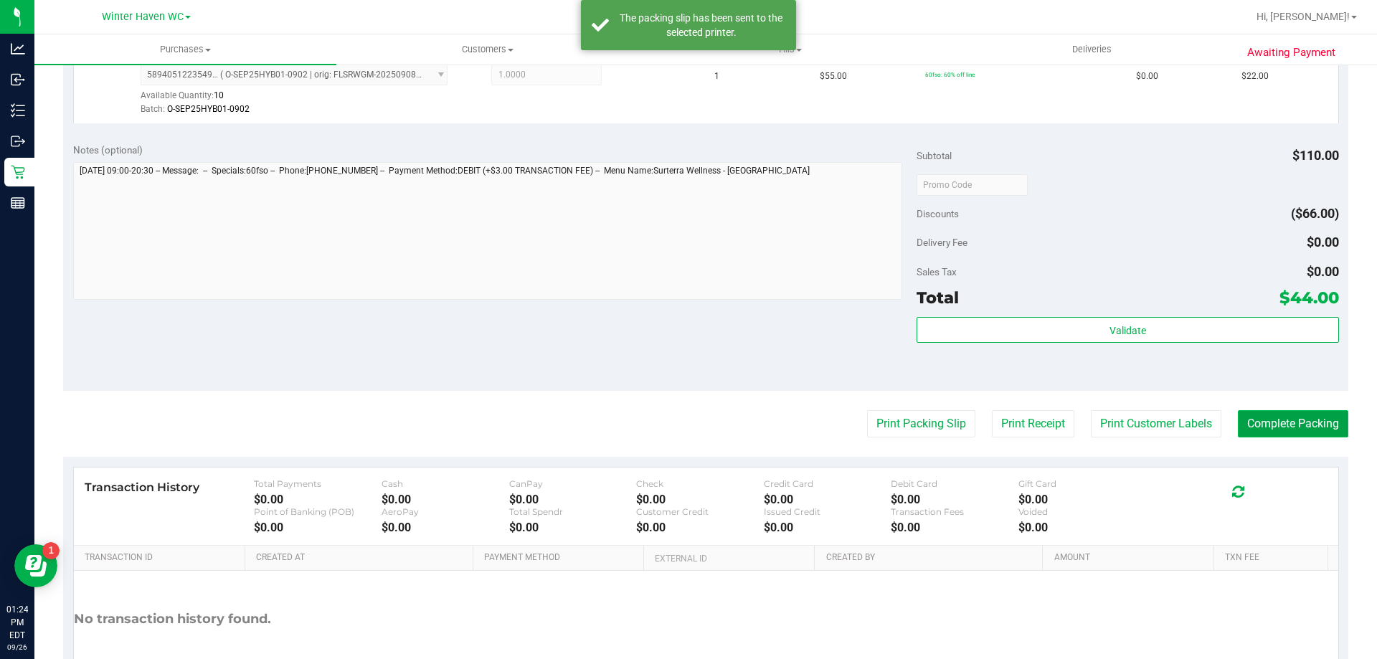
click at [1272, 428] on button "Complete Packing" at bounding box center [1293, 423] width 110 height 27
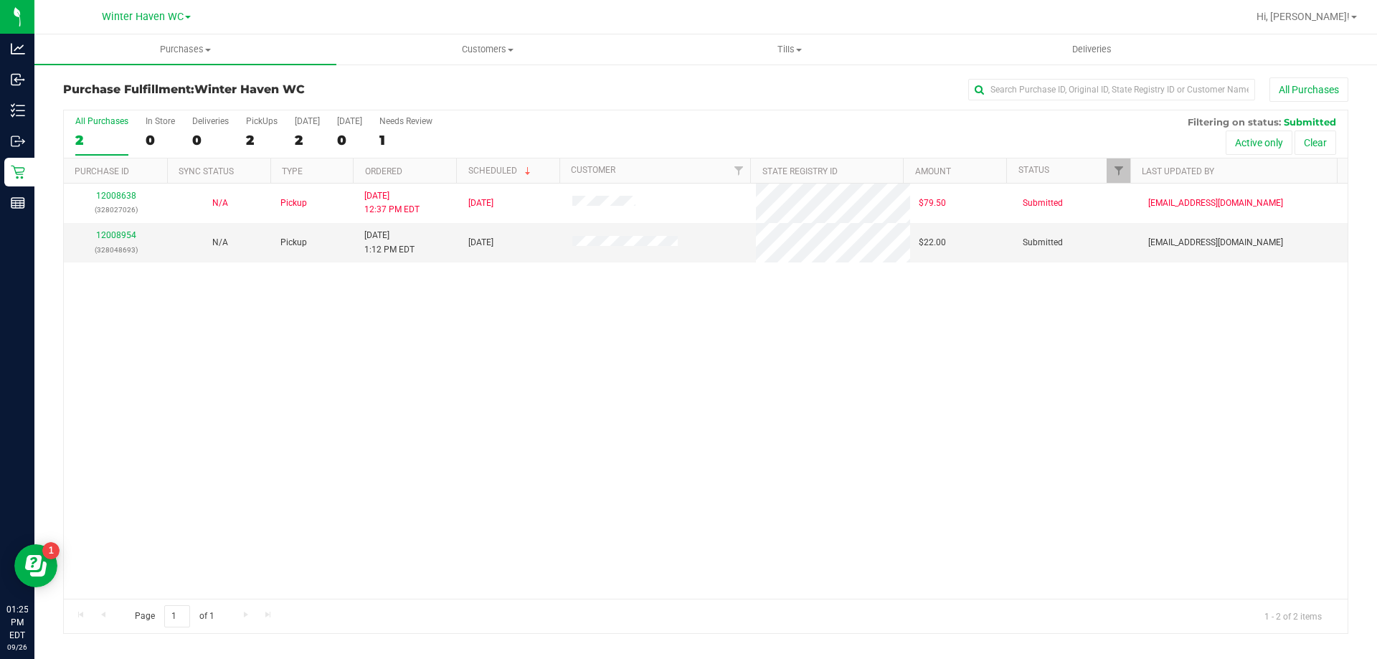
click at [1044, 434] on div "12008638 (328027026) N/A Pickup [DATE] 12:37 PM EDT 9/26/2025 $79.50 Submitted …" at bounding box center [706, 391] width 1284 height 415
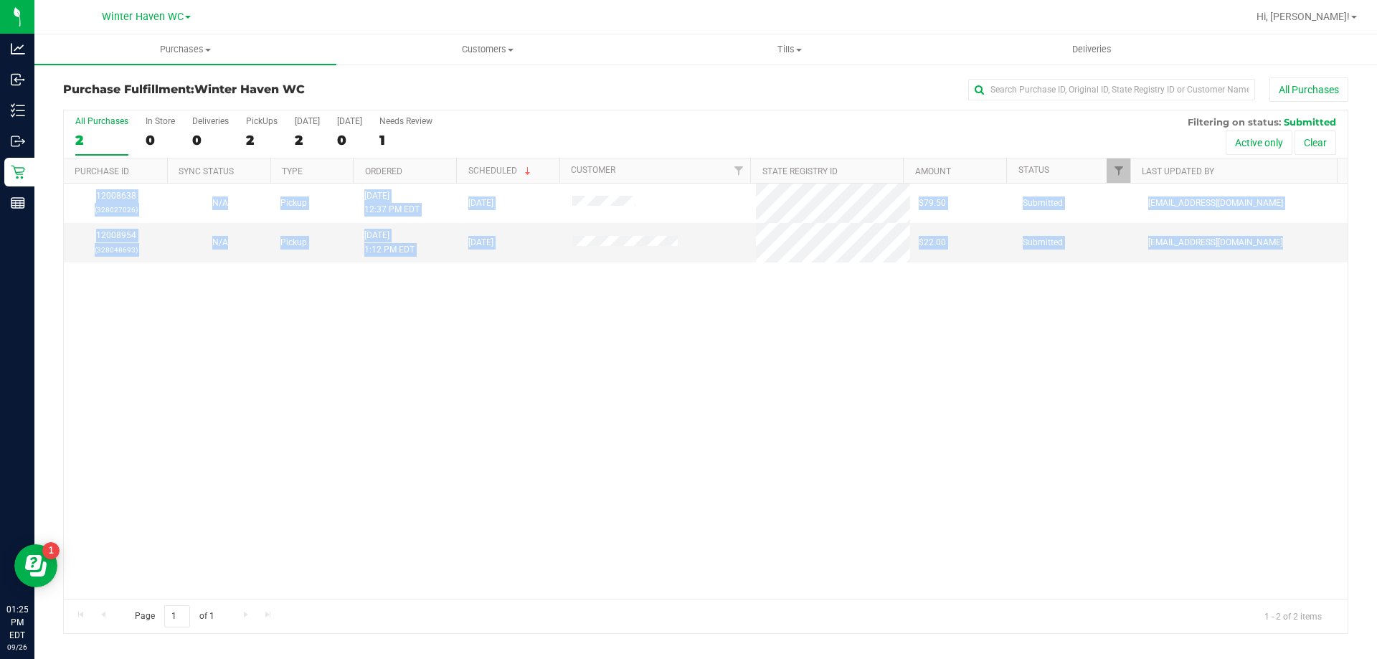
click at [1044, 434] on div "12008638 (328027026) N/A Pickup [DATE] 12:37 PM EDT 9/26/2025 $79.50 Submitted …" at bounding box center [706, 391] width 1284 height 415
click at [963, 388] on div "12008638 (328027026) N/A Pickup [DATE] 12:37 PM EDT 9/26/2025 $79.50 Submitted …" at bounding box center [706, 391] width 1284 height 415
click at [487, 451] on div "12008638 (328027026) N/A Pickup [DATE] 12:37 PM EDT 9/26/2025 $79.50 Submitted …" at bounding box center [706, 391] width 1284 height 415
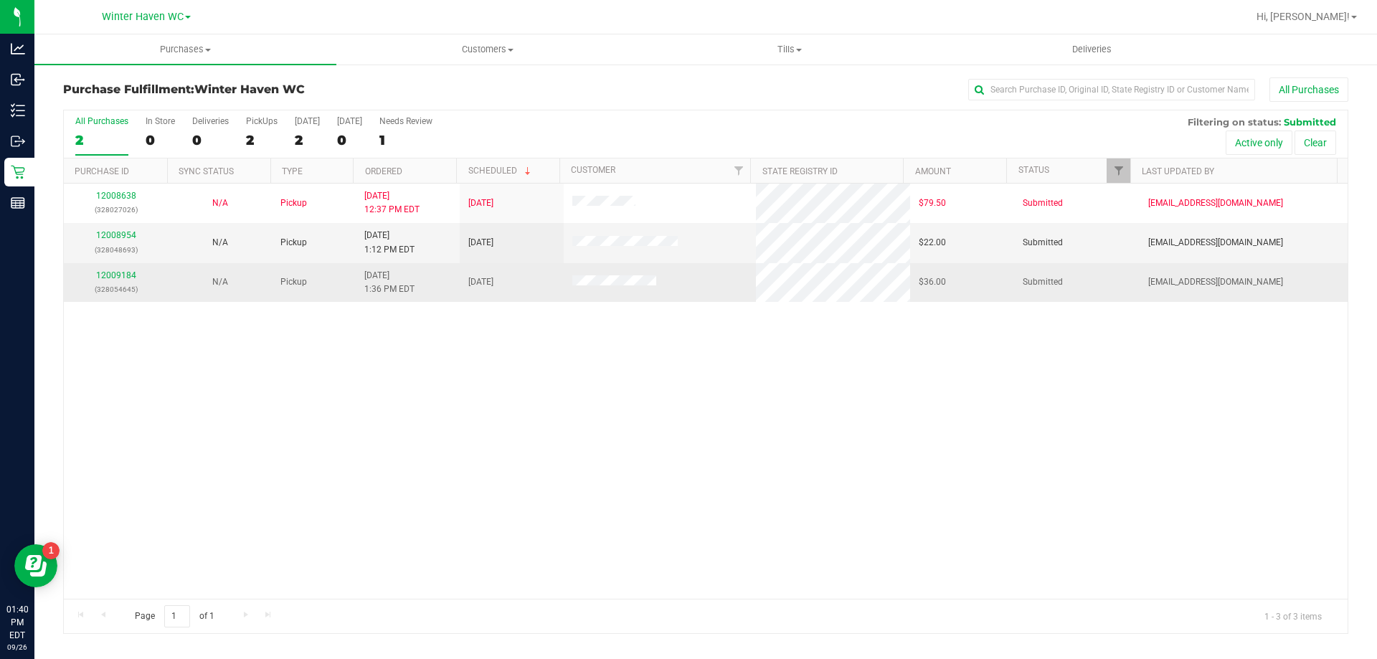
click at [124, 280] on div "12009184 (328054645)" at bounding box center [115, 282] width 87 height 27
click at [115, 275] on link "12009184" at bounding box center [116, 275] width 40 height 10
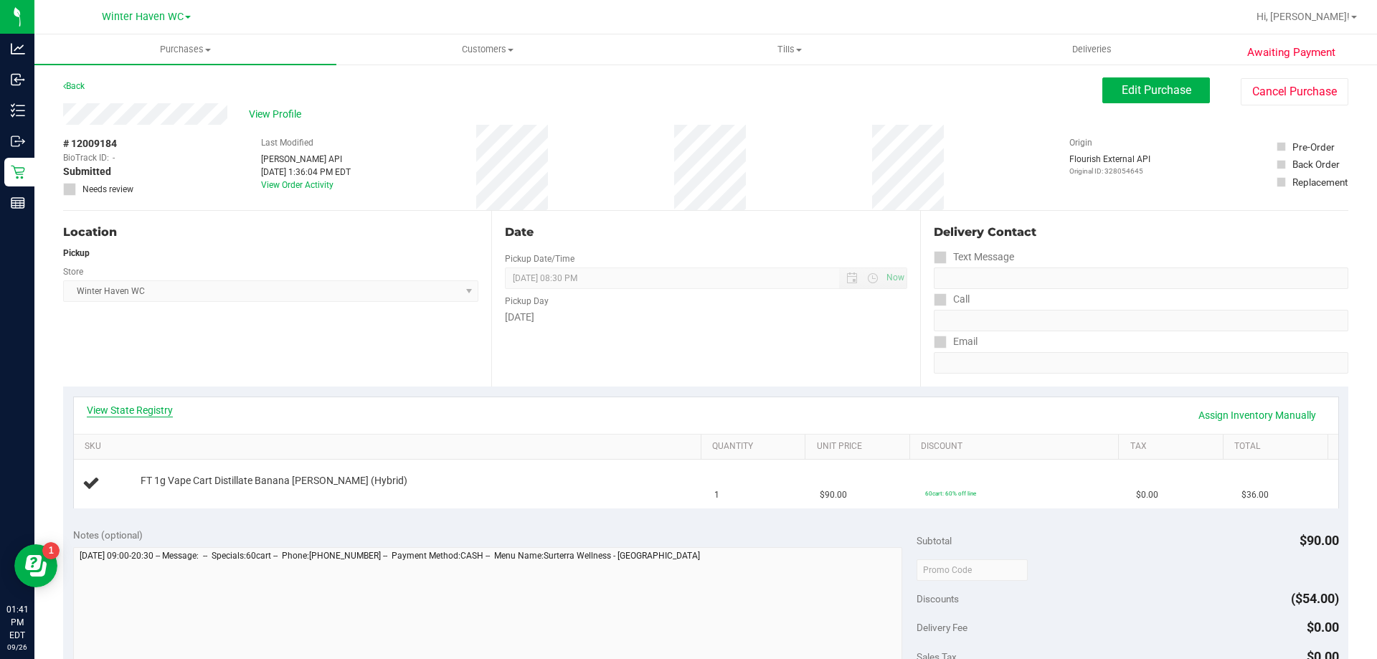
click at [161, 407] on link "View State Registry" at bounding box center [130, 410] width 86 height 14
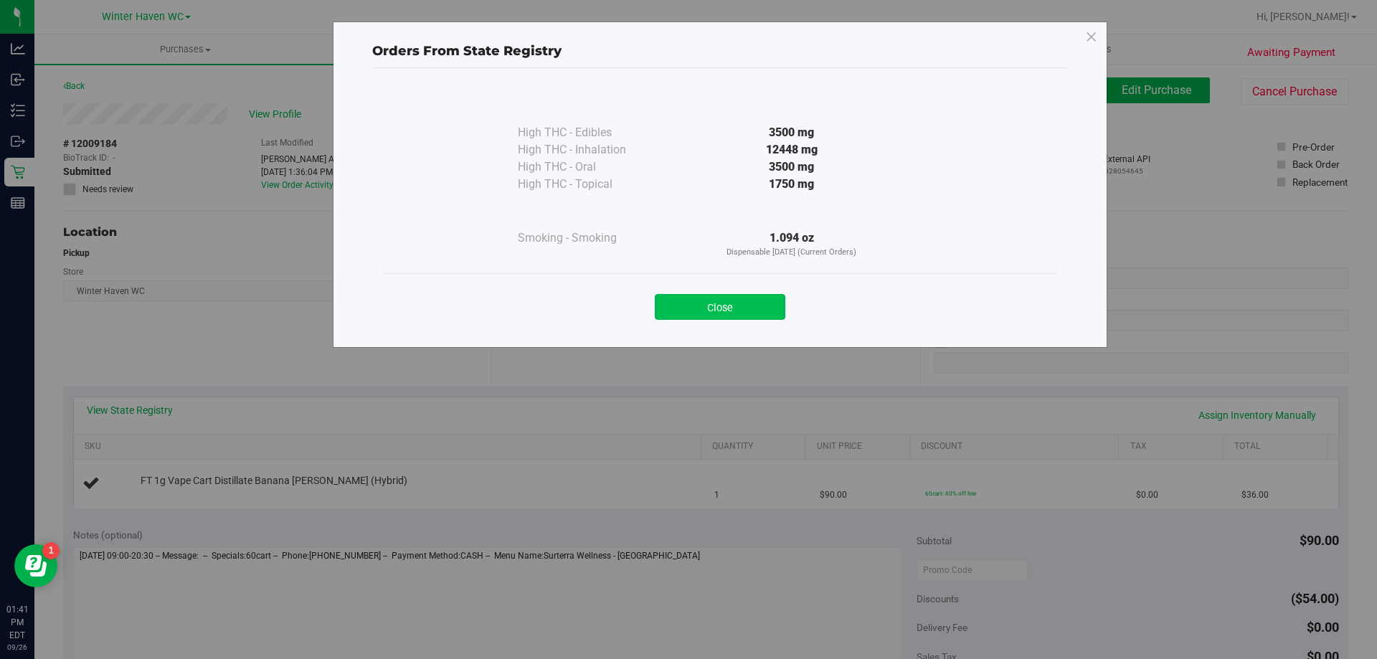
click at [684, 305] on button "Close" at bounding box center [720, 307] width 131 height 26
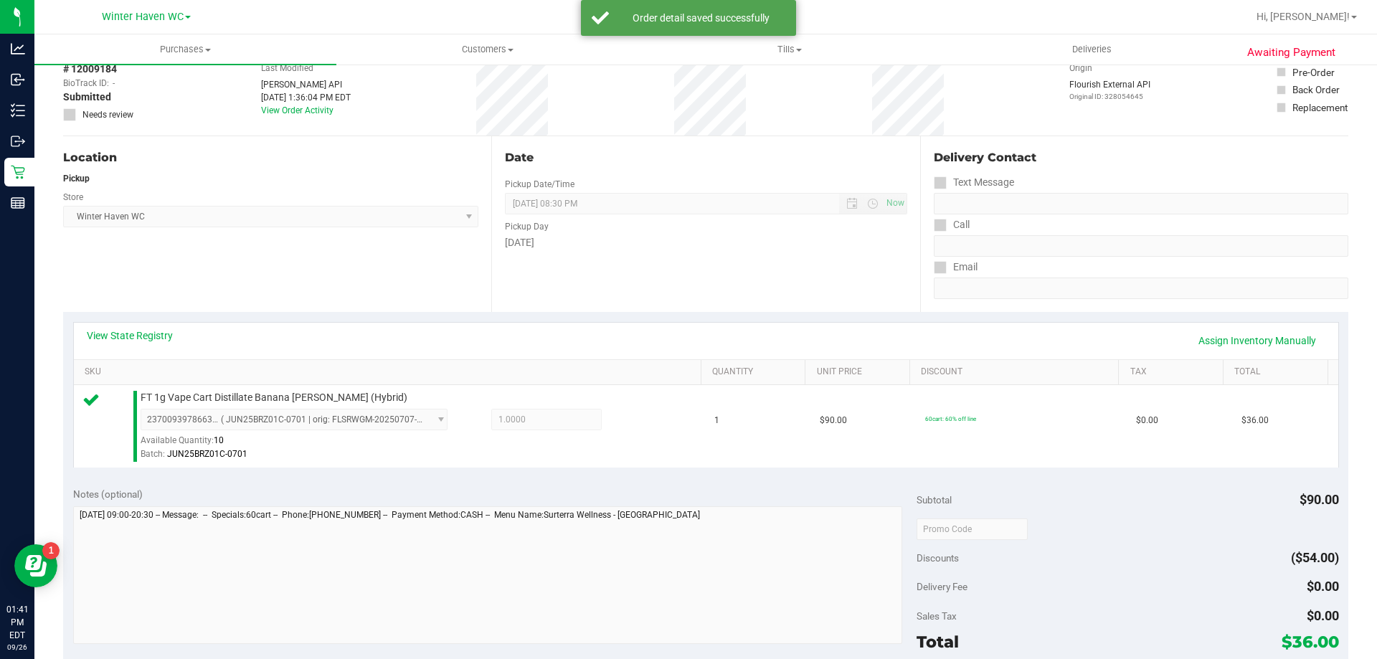
scroll to position [287, 0]
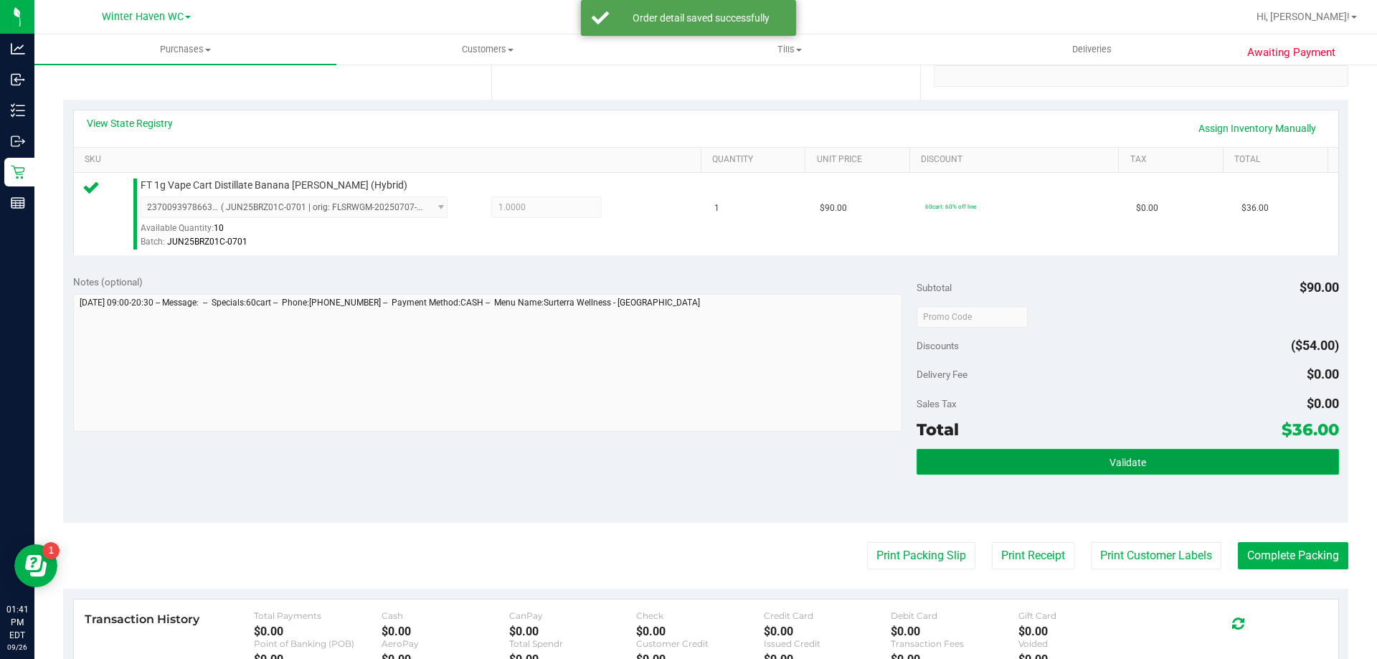
click at [1099, 458] on button "Validate" at bounding box center [1128, 462] width 422 height 26
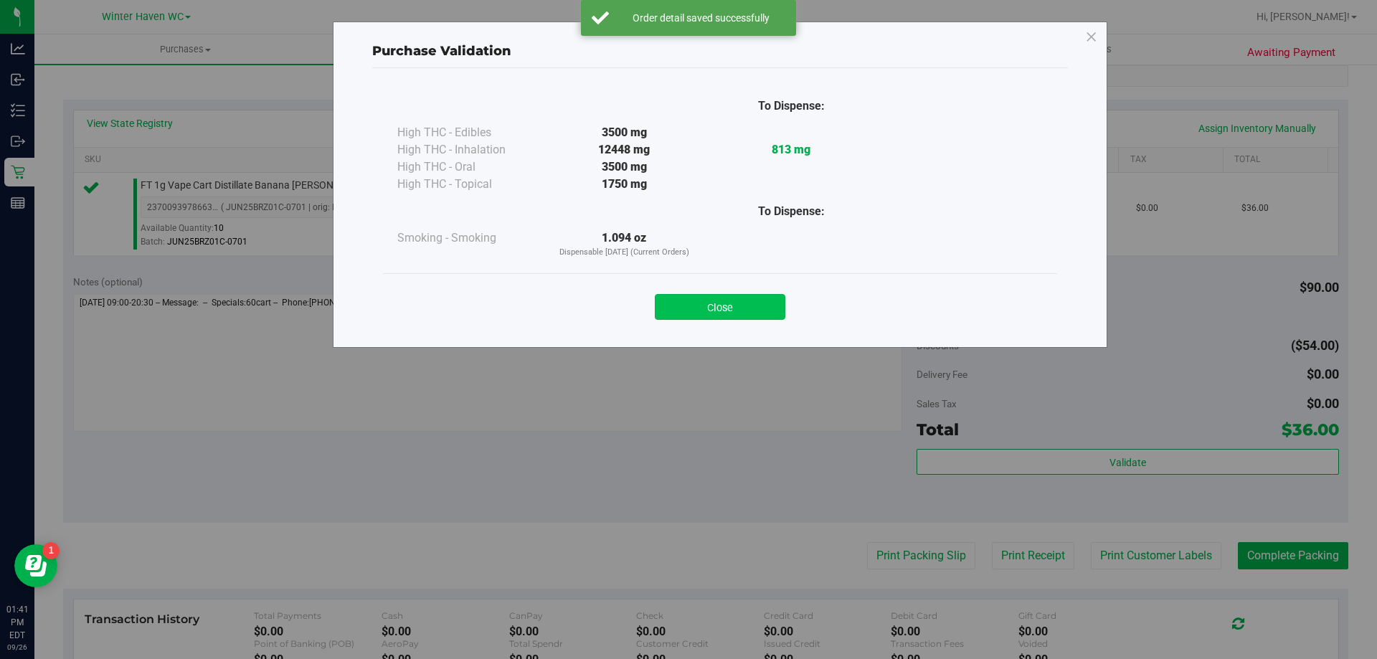
click at [751, 299] on button "Close" at bounding box center [720, 307] width 131 height 26
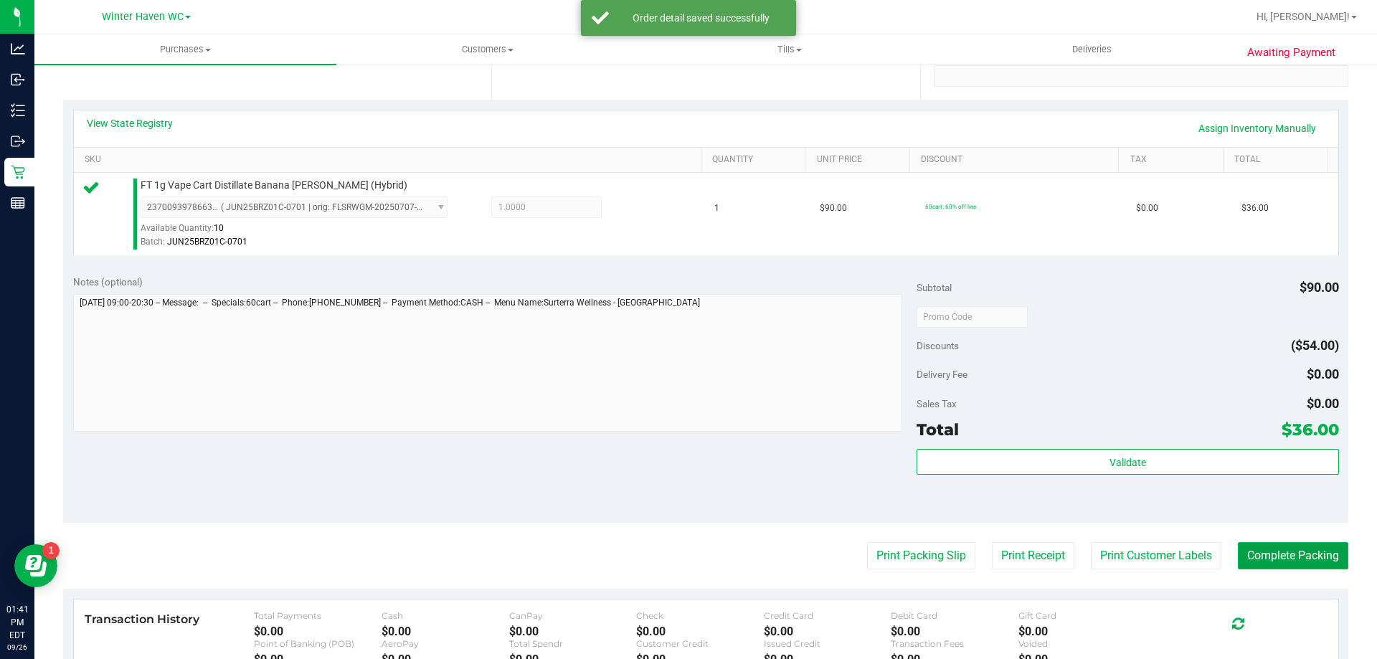
click at [1260, 551] on button "Complete Packing" at bounding box center [1293, 555] width 110 height 27
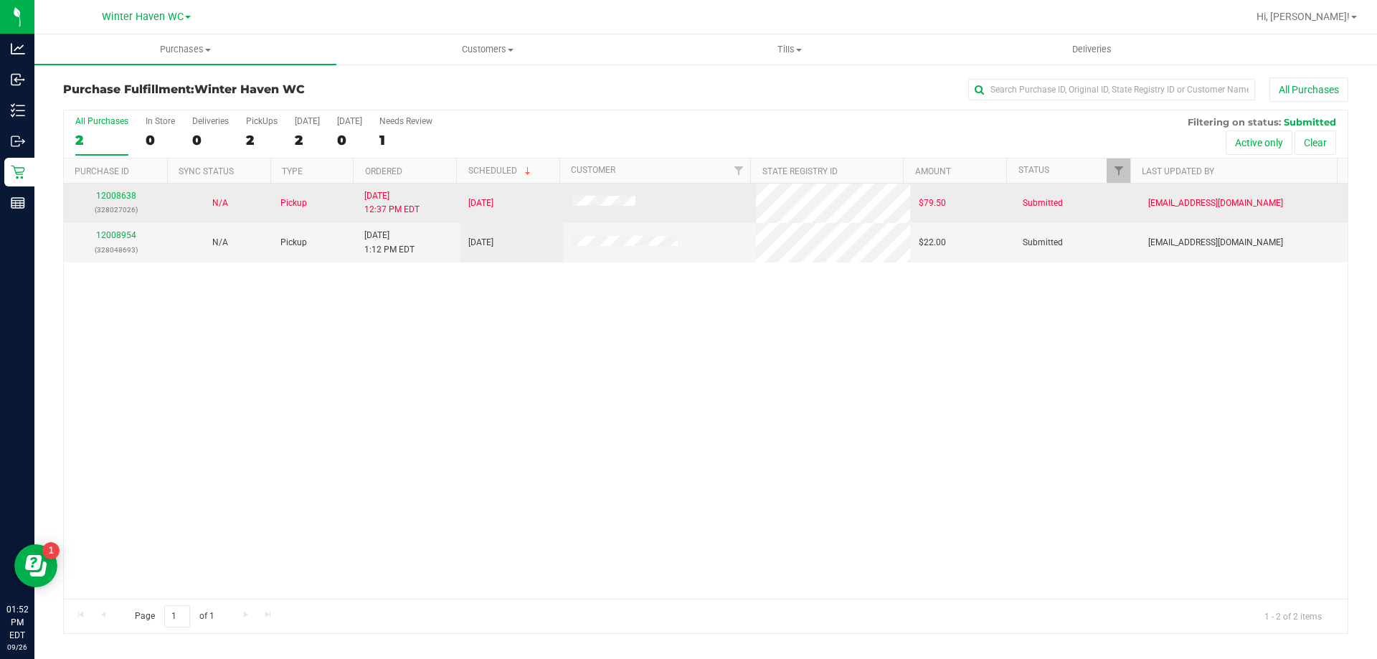
click at [108, 204] on p "(328027026)" at bounding box center [115, 210] width 87 height 14
click at [108, 193] on link "12008638" at bounding box center [116, 196] width 40 height 10
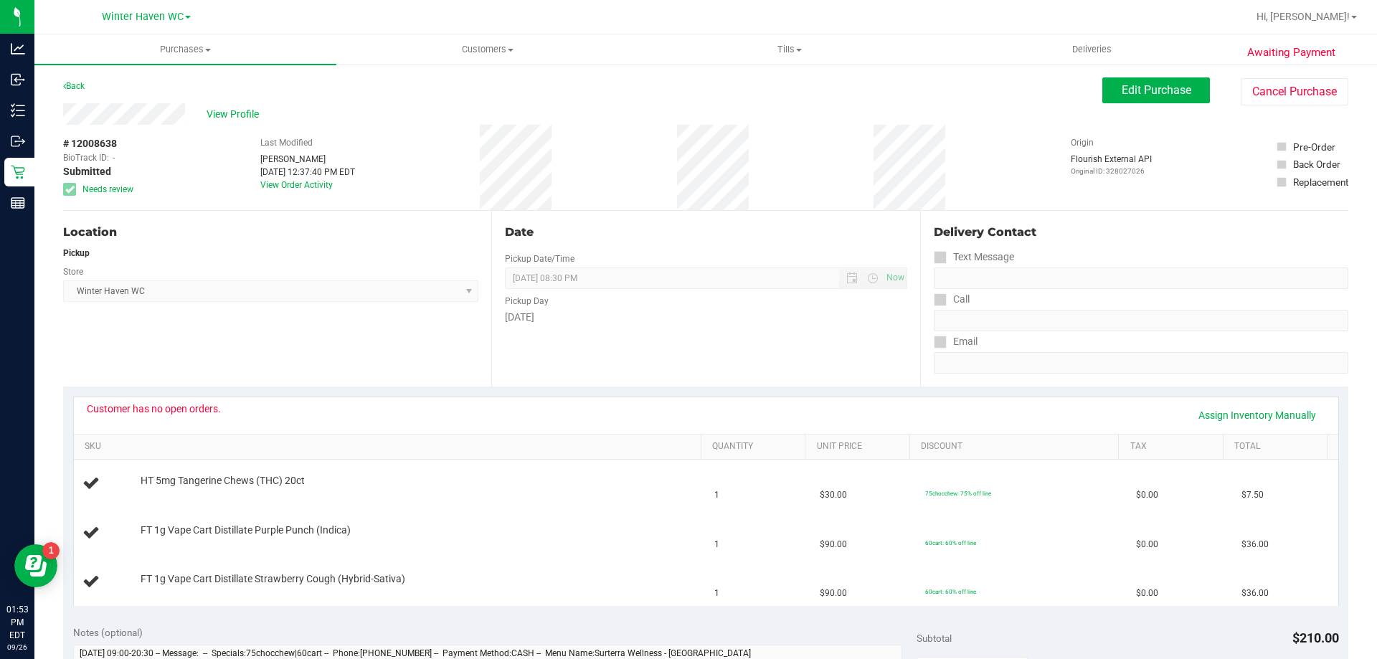
click at [368, 341] on div "Location Pickup Store [GEOGRAPHIC_DATA] WC Select Store [PERSON_NAME][GEOGRAPHI…" at bounding box center [277, 299] width 428 height 176
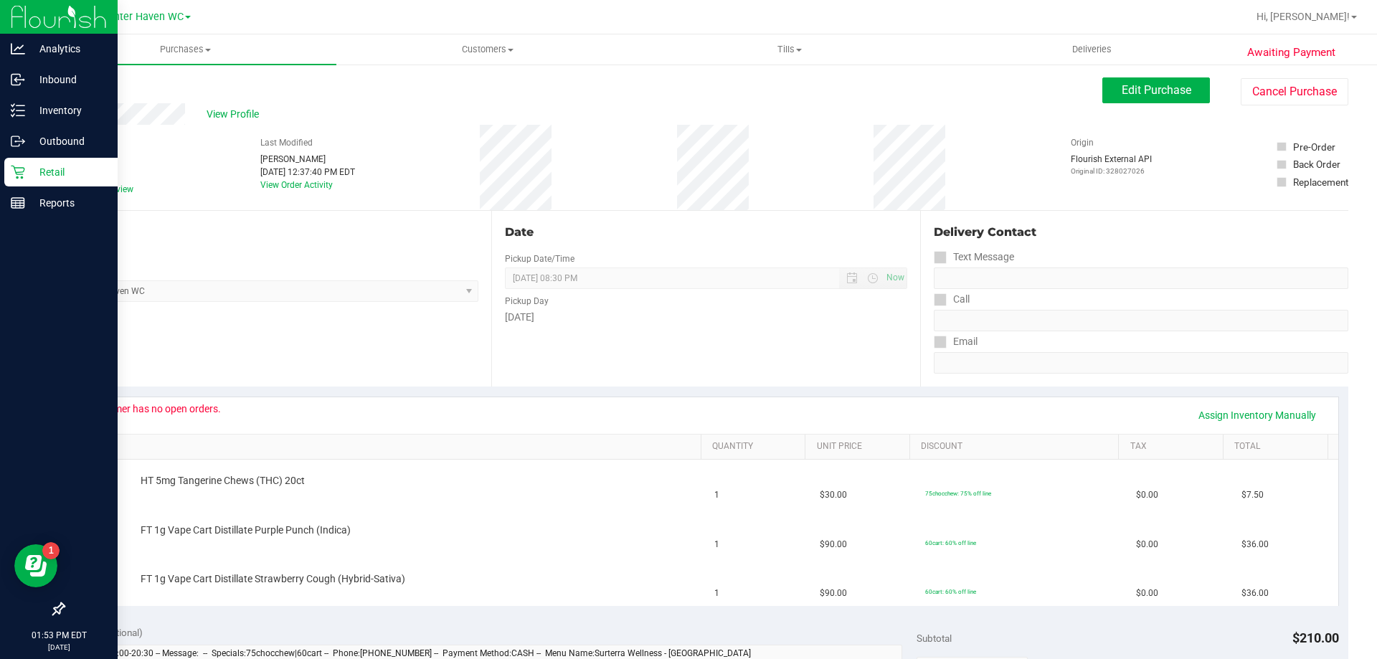
click at [56, 167] on p "Retail" at bounding box center [68, 172] width 86 height 17
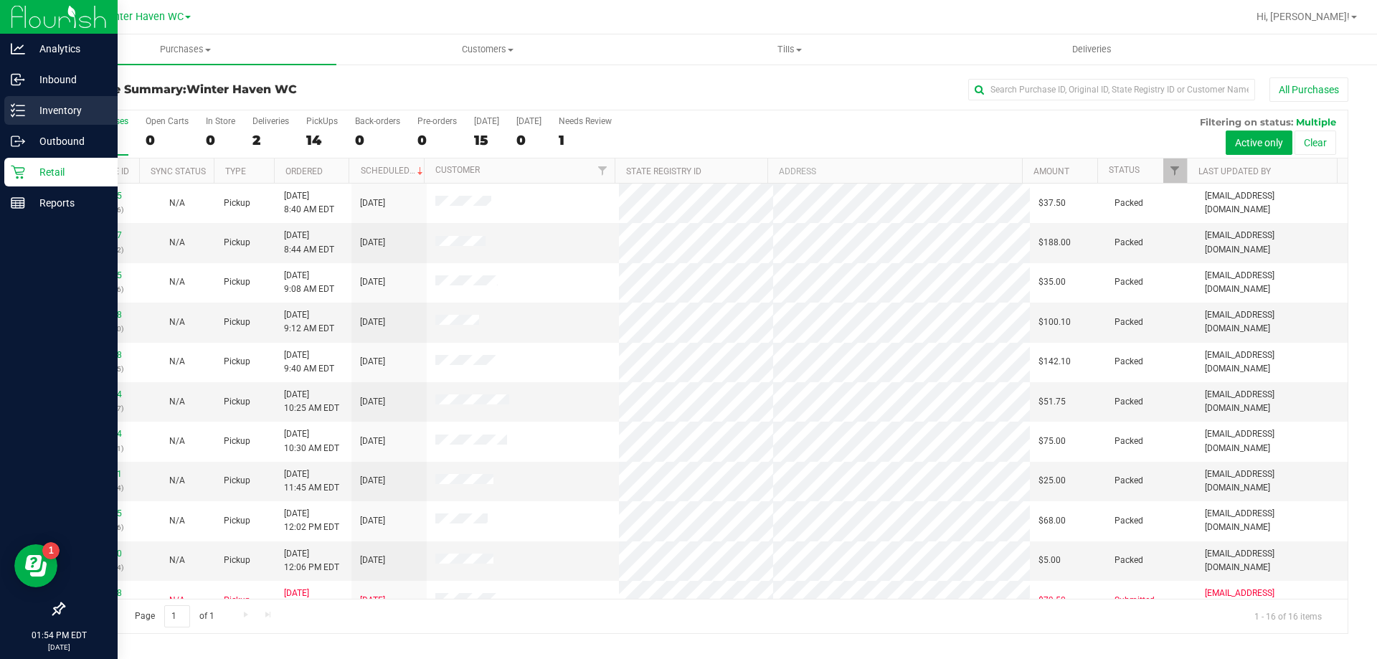
click at [33, 110] on p "Inventory" at bounding box center [68, 110] width 86 height 17
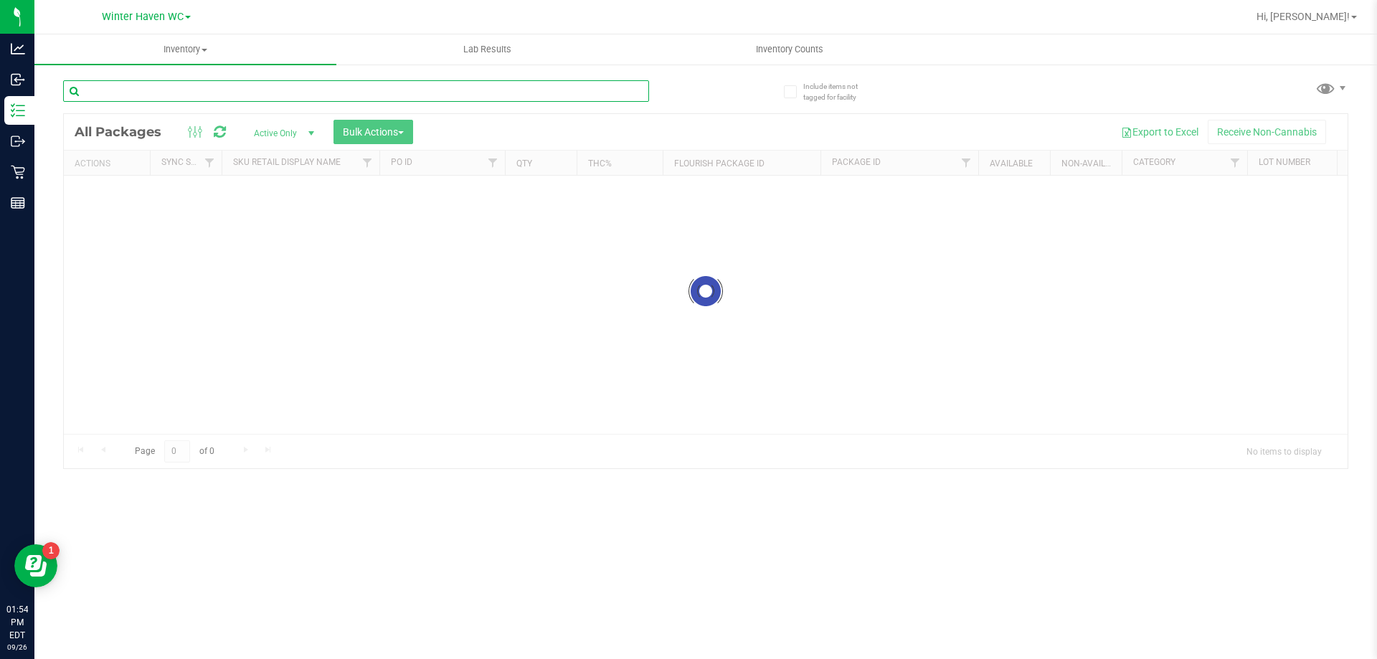
click at [473, 85] on input "text" at bounding box center [356, 91] width 586 height 22
click at [522, 90] on input "mixed" at bounding box center [356, 91] width 586 height 22
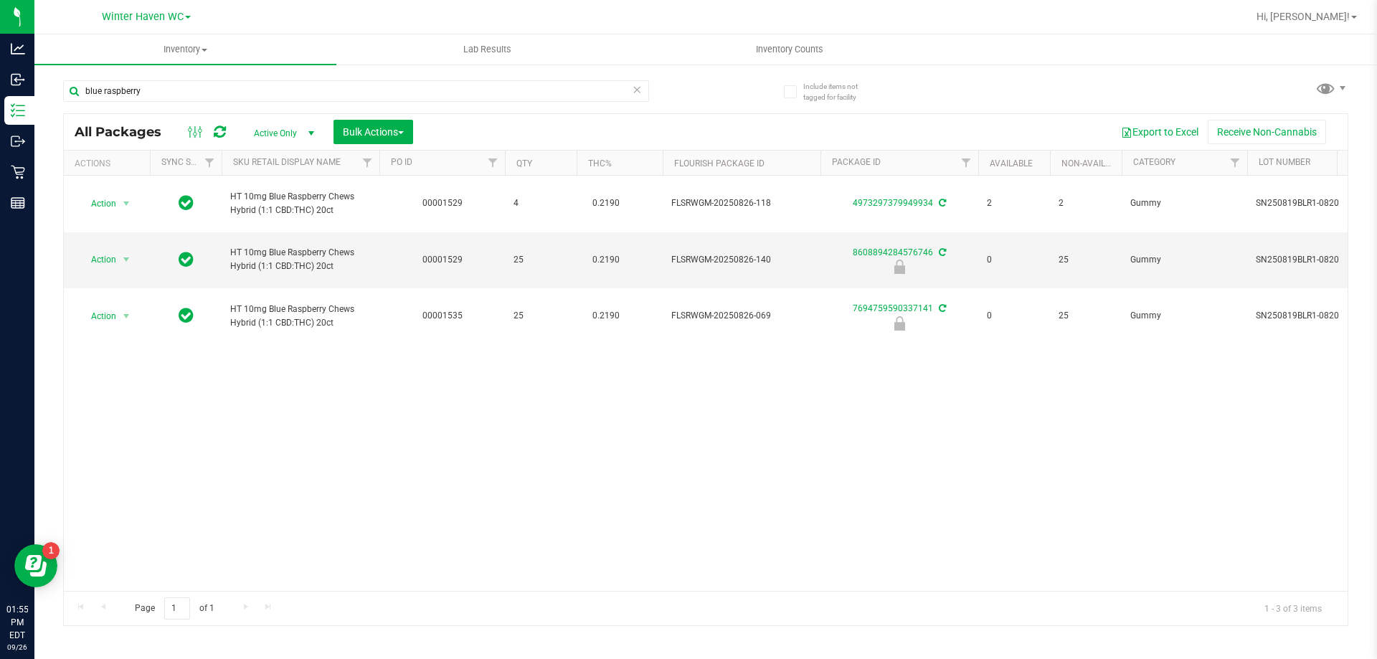
click at [694, 401] on div "Action Action Adjust qty Create package Edit attributes Global inventory Locate…" at bounding box center [706, 383] width 1284 height 415
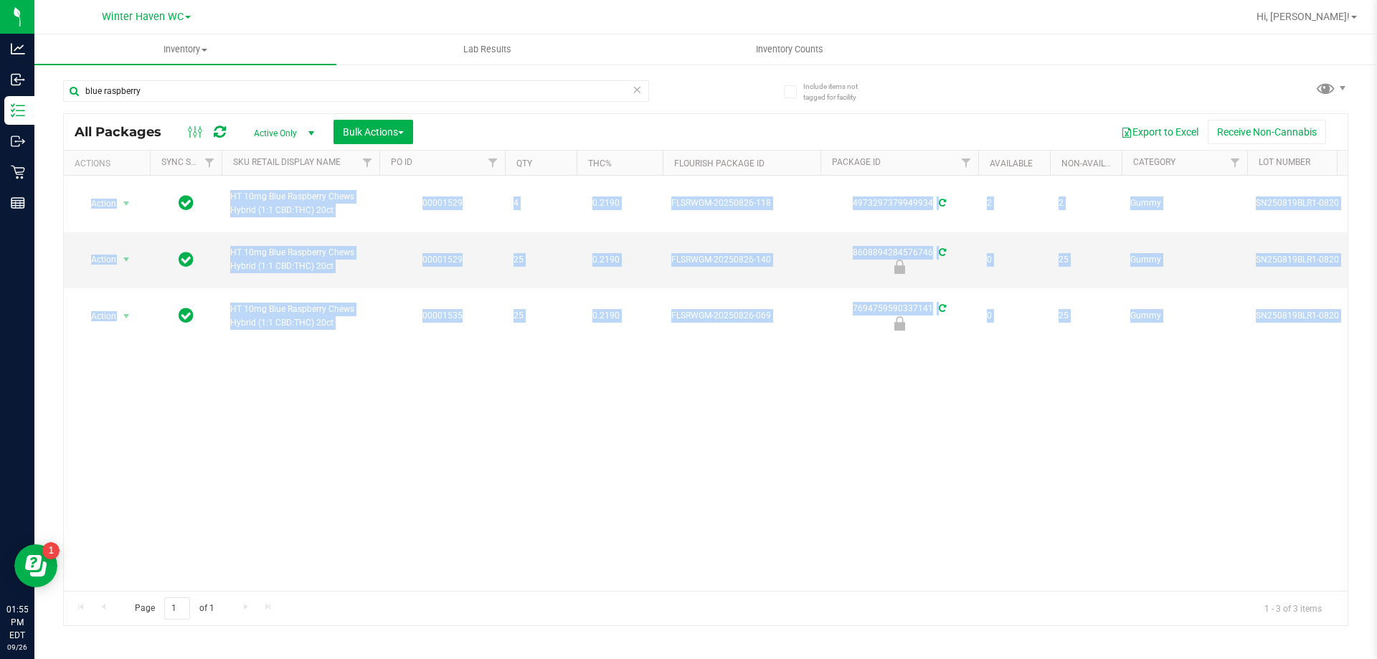
click at [694, 401] on div "Action Action Adjust qty Create package Edit attributes Global inventory Locate…" at bounding box center [706, 383] width 1284 height 415
click at [712, 452] on div "Action Action Adjust qty Create package Edit attributes Global inventory Locate…" at bounding box center [706, 383] width 1284 height 415
click at [721, 413] on div "Action Action Adjust qty Create package Edit attributes Global inventory Locate…" at bounding box center [706, 383] width 1284 height 415
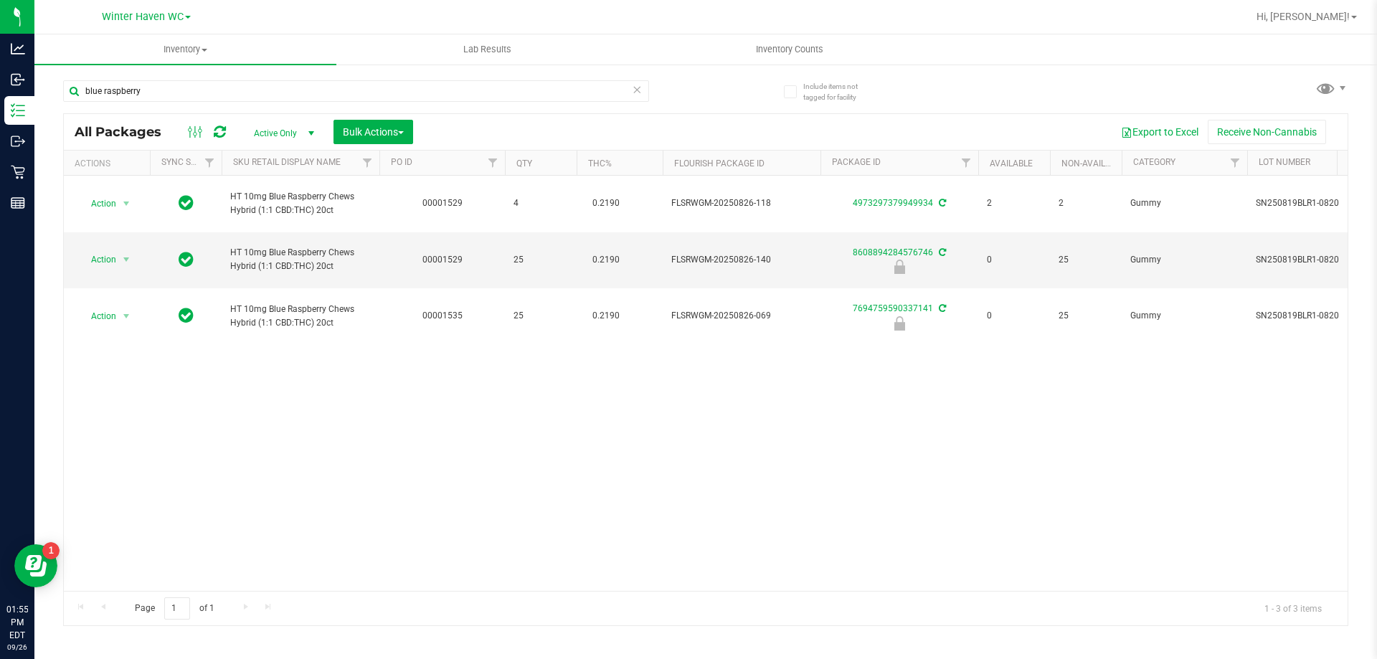
click at [748, 381] on div "Action Action Adjust qty Create package Edit attributes Global inventory Locate…" at bounding box center [706, 383] width 1284 height 415
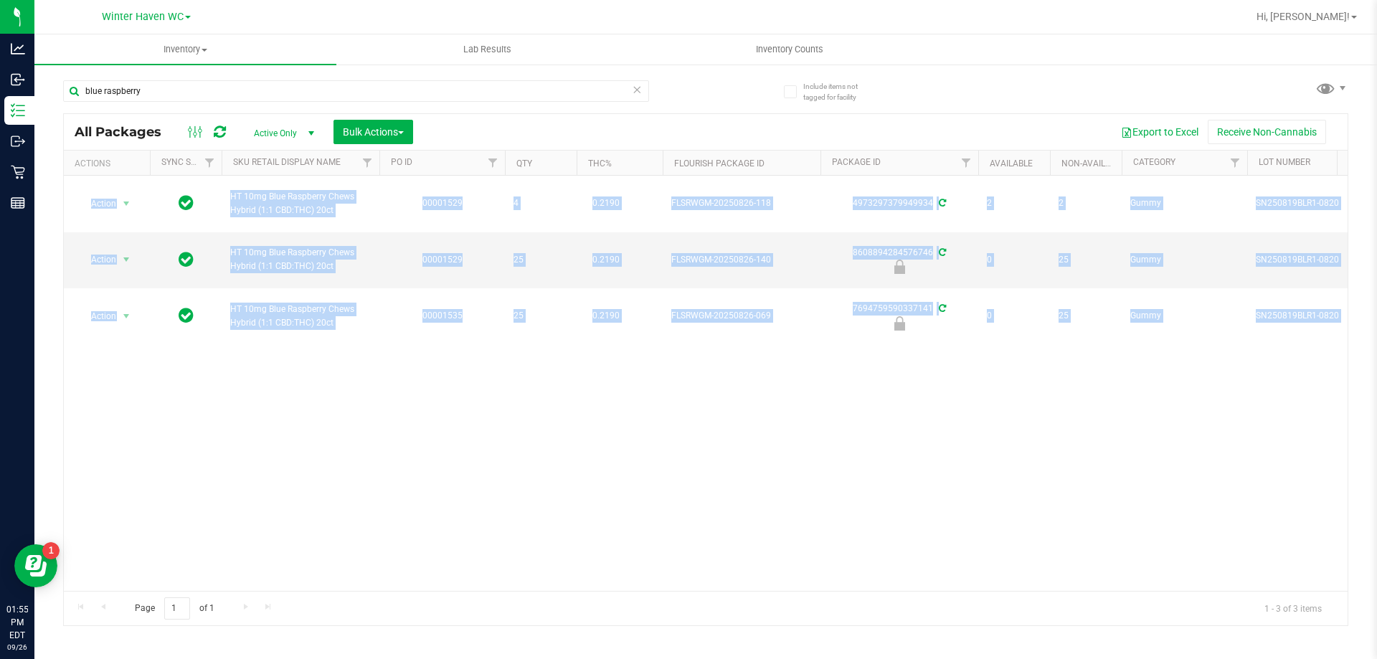
click at [748, 381] on div "Action Action Adjust qty Create package Edit attributes Global inventory Locate…" at bounding box center [706, 383] width 1284 height 415
click at [788, 398] on div "Action Action Adjust qty Create package Edit attributes Global inventory Locate…" at bounding box center [706, 383] width 1284 height 415
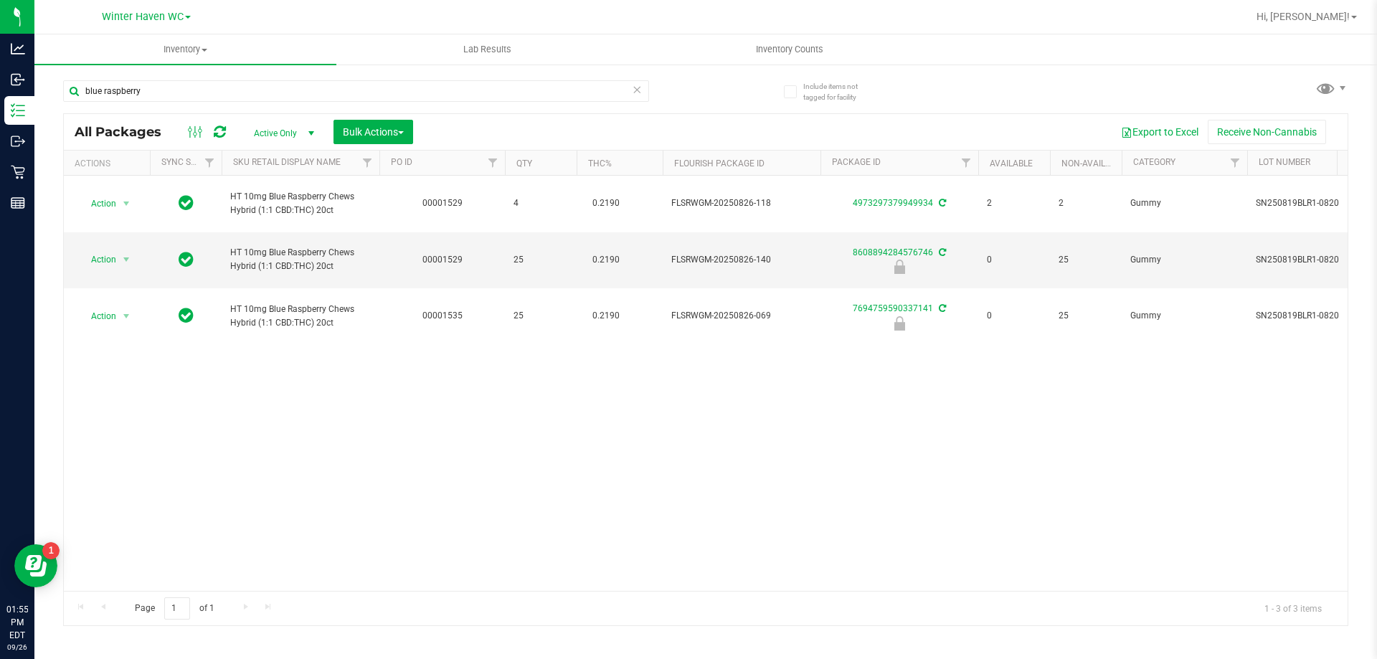
click at [798, 385] on div "Action Action Adjust qty Create package Edit attributes Global inventory Locate…" at bounding box center [706, 383] width 1284 height 415
click at [798, 377] on div "Action Action Adjust qty Create package Edit attributes Global inventory Locate…" at bounding box center [706, 383] width 1284 height 415
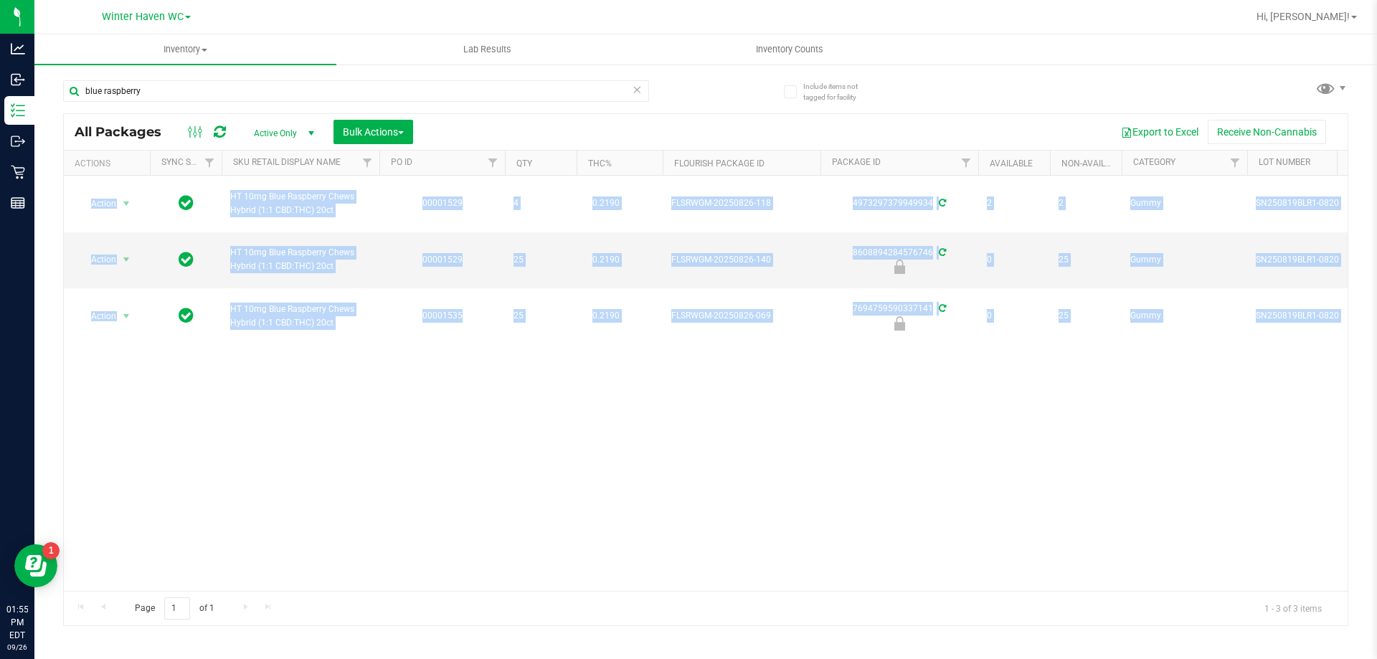
click at [798, 377] on div "Action Action Adjust qty Create package Edit attributes Global inventory Locate…" at bounding box center [706, 383] width 1284 height 415
click at [792, 376] on div "Action Action Adjust qty Create package Edit attributes Global inventory Locate…" at bounding box center [706, 383] width 1284 height 415
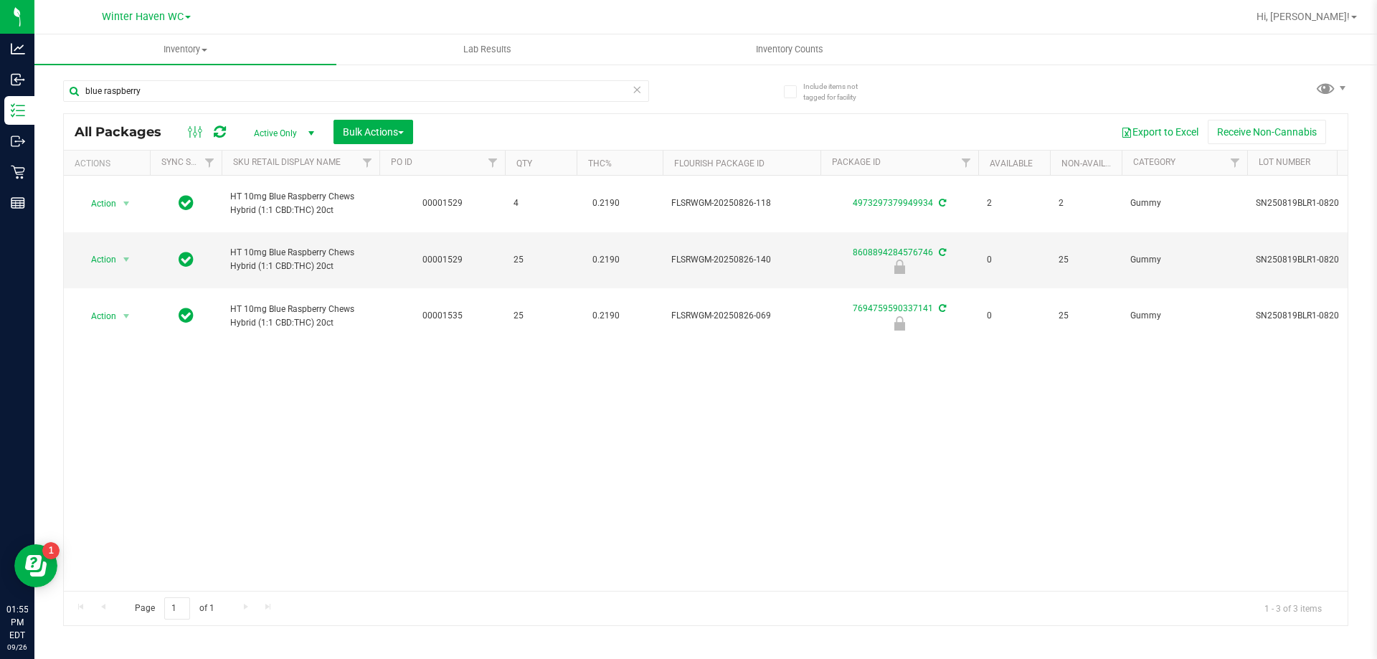
click at [827, 362] on div "Action Action Adjust qty Create package Edit attributes Global inventory Locate…" at bounding box center [706, 383] width 1284 height 415
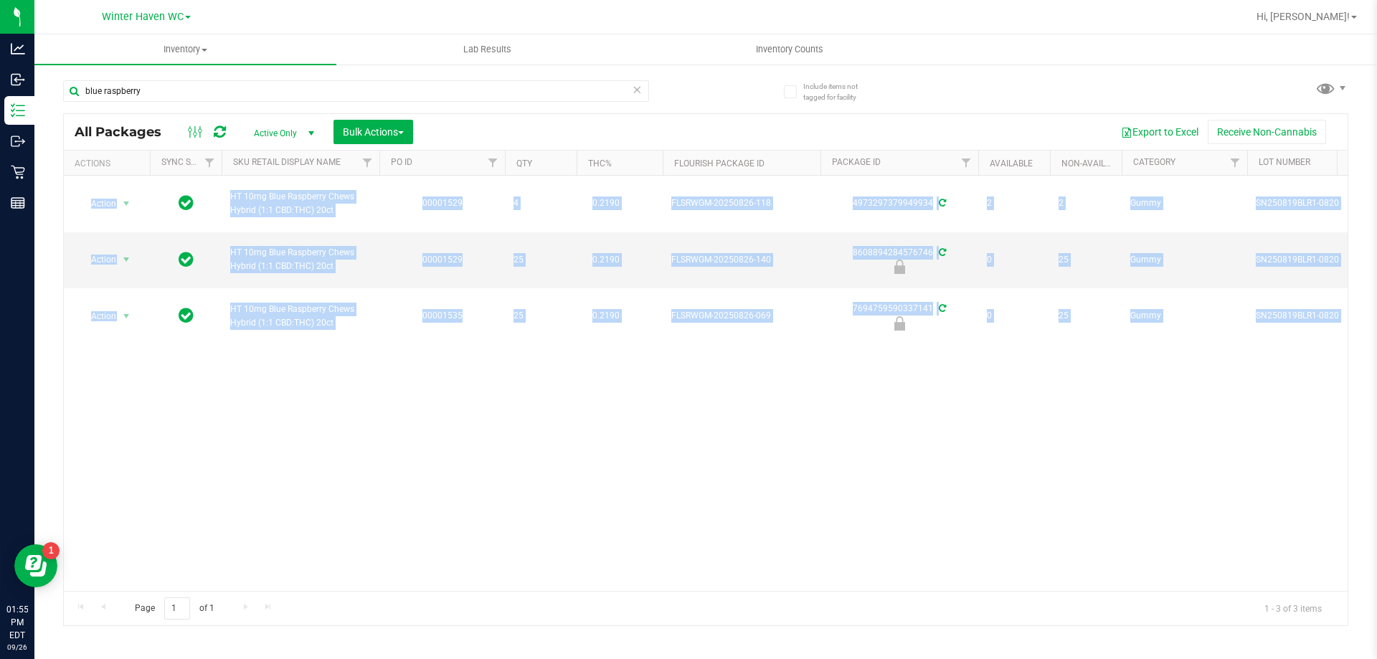
click at [827, 362] on div "Action Action Adjust qty Create package Edit attributes Global inventory Locate…" at bounding box center [706, 383] width 1284 height 415
click at [440, 429] on div "Action Action Adjust qty Create package Edit attributes Global inventory Locate…" at bounding box center [706, 383] width 1284 height 415
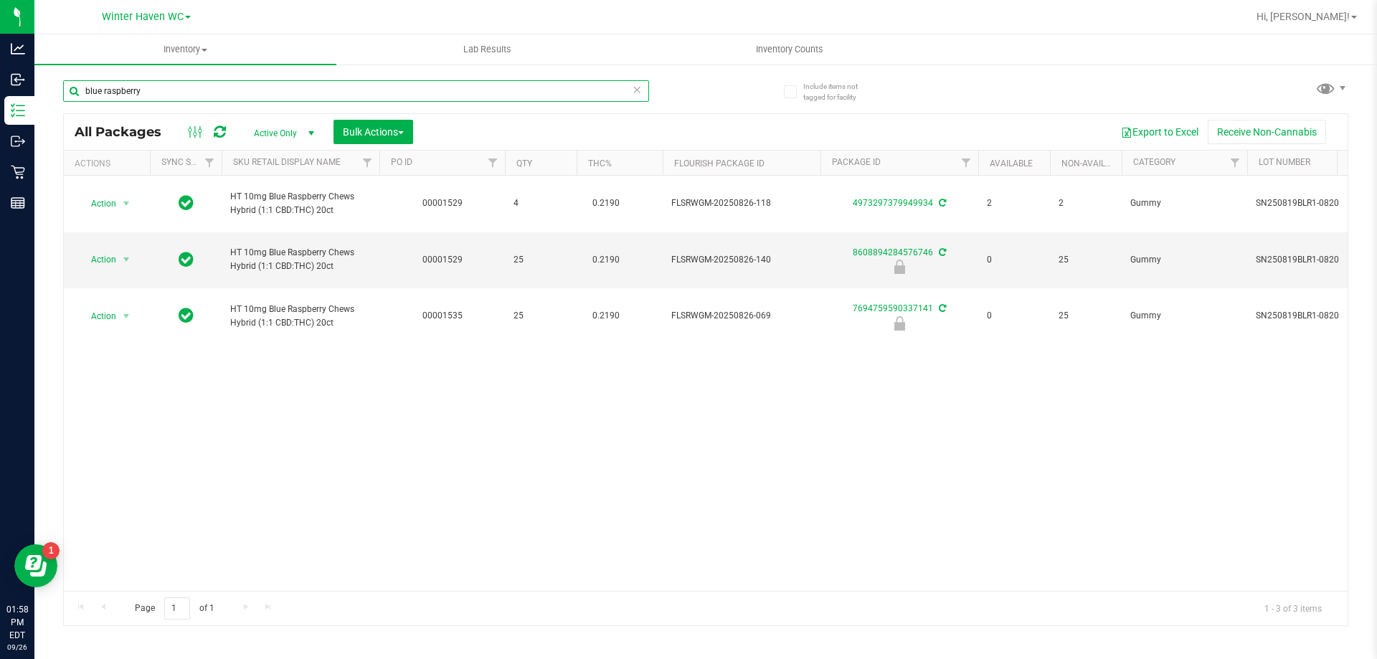
click at [213, 95] on input "blue raspberry" at bounding box center [356, 91] width 586 height 22
click at [212, 96] on input "blue raspberry" at bounding box center [356, 91] width 586 height 22
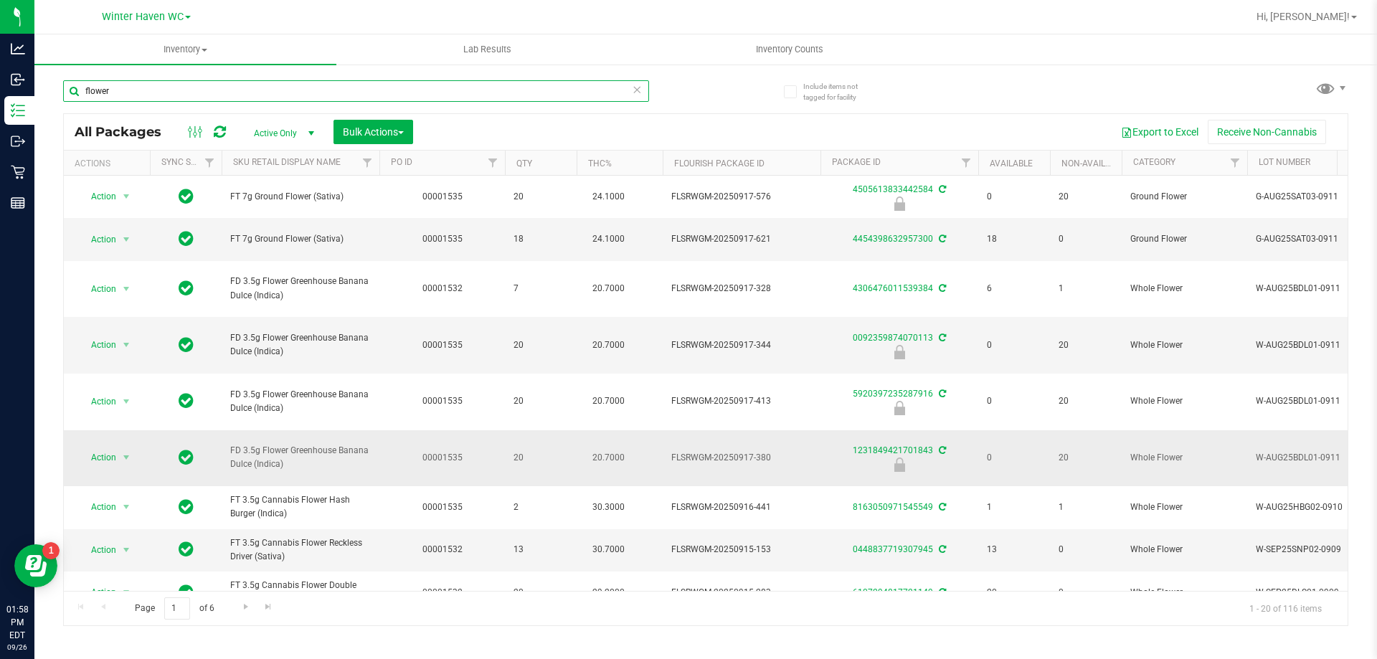
scroll to position [72, 0]
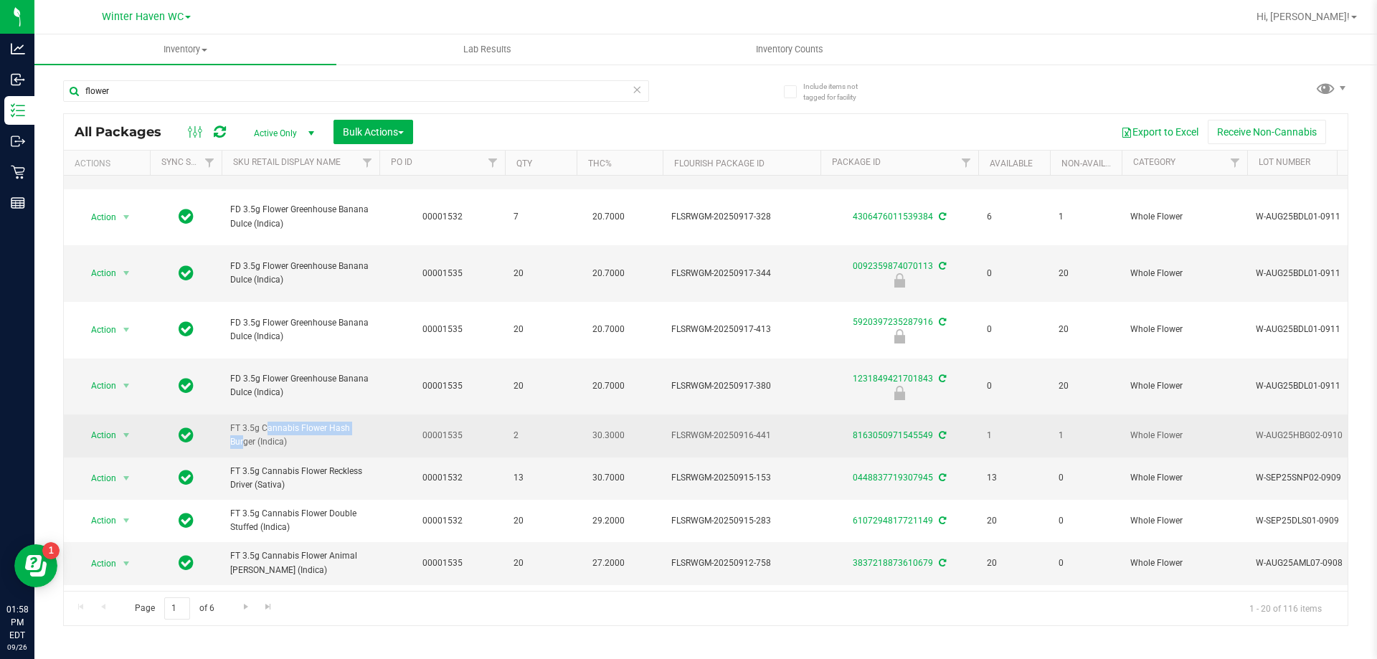
drag, startPoint x: 225, startPoint y: 369, endPoint x: 324, endPoint y: 374, distance: 99.1
click at [324, 415] on td "FT 3.5g Cannabis Flower Hash Burger (Indica)" at bounding box center [301, 436] width 158 height 42
copy span "FT 3.5g Cannabis Flower"
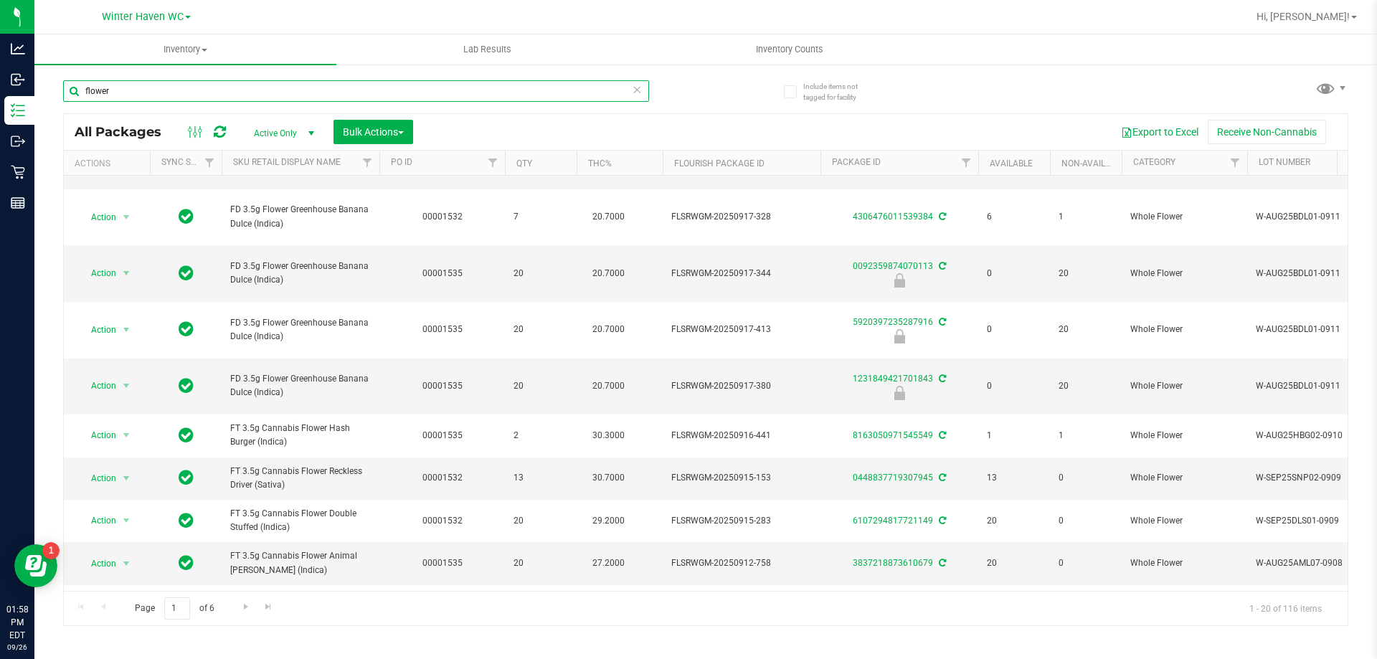
click at [421, 87] on input "flower" at bounding box center [356, 91] width 586 height 22
paste input "FT 3.5g Cannabis F"
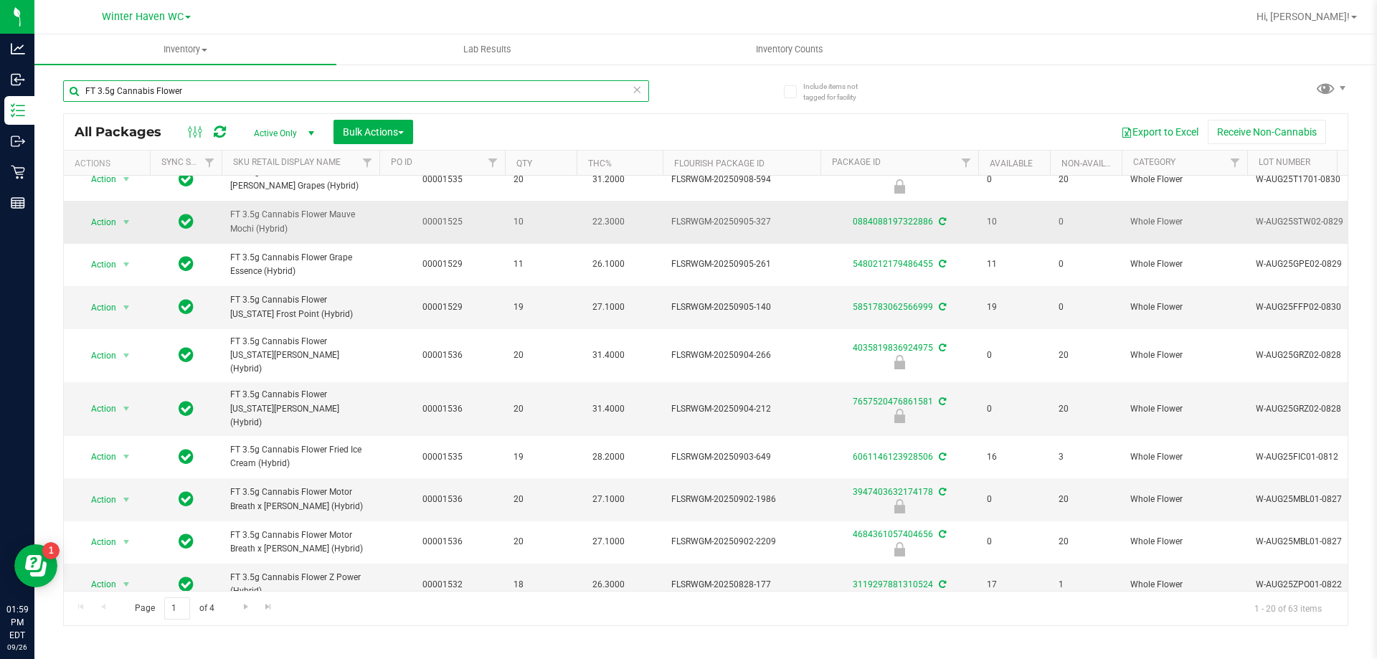
scroll to position [447, 0]
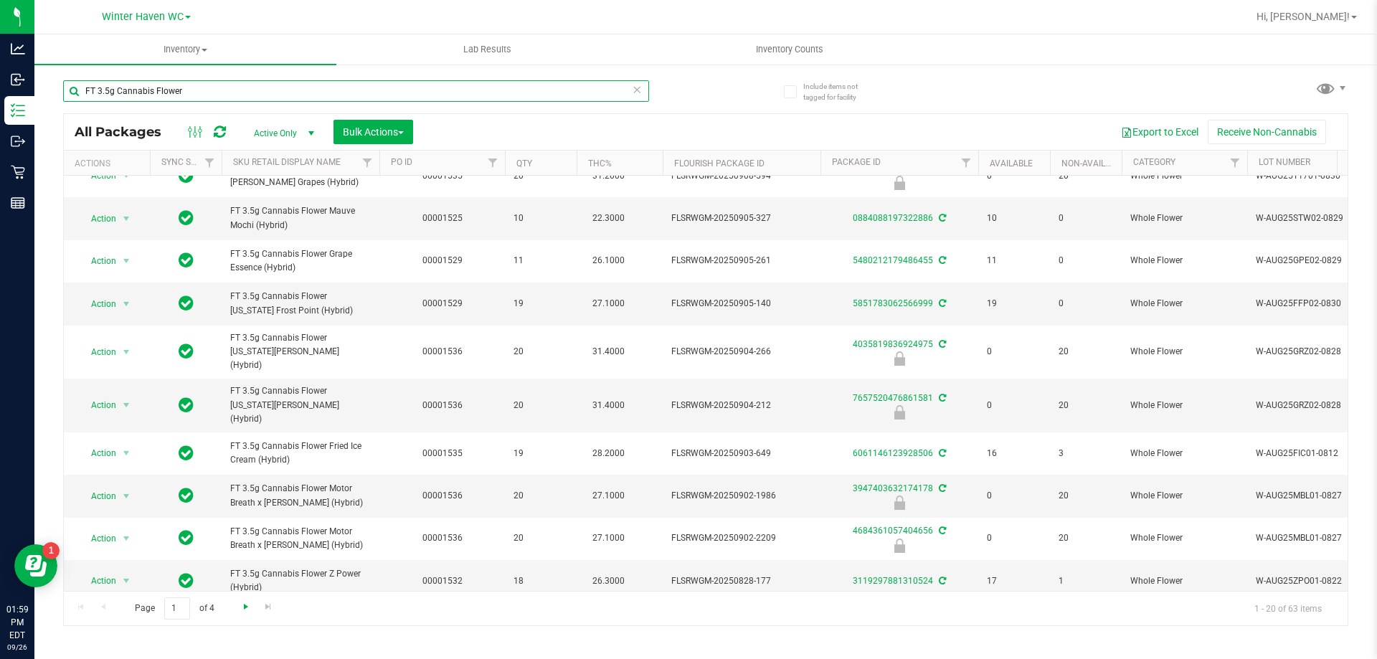
type input "FT 3.5g Cannabis Flower"
click at [241, 608] on span "Go to the next page" at bounding box center [245, 606] width 11 height 11
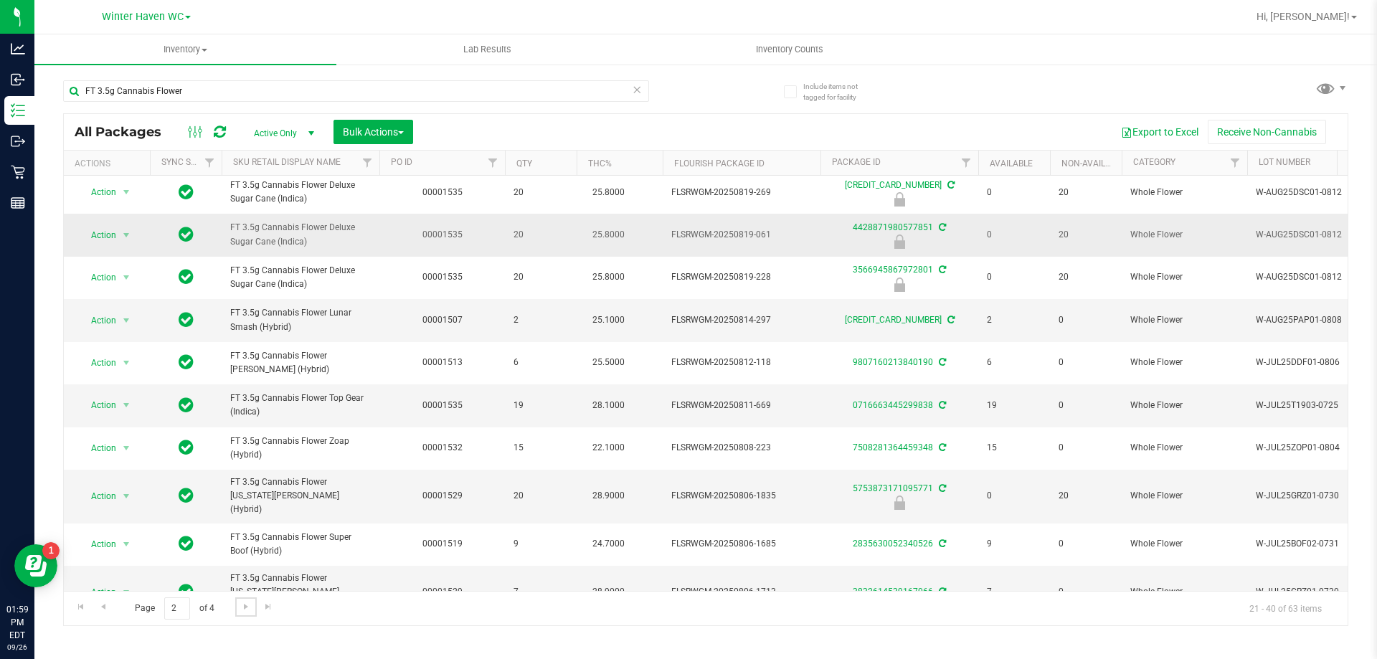
scroll to position [447, 0]
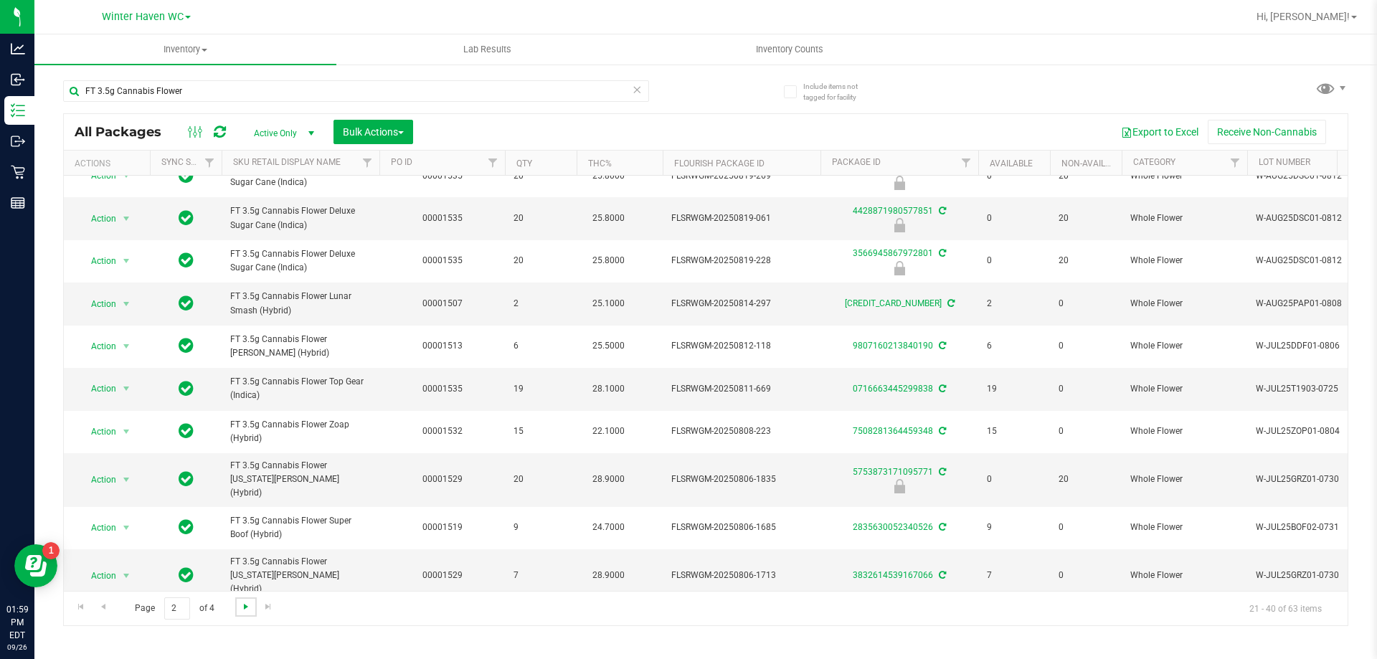
click at [246, 610] on span "Go to the next page" at bounding box center [245, 606] width 11 height 11
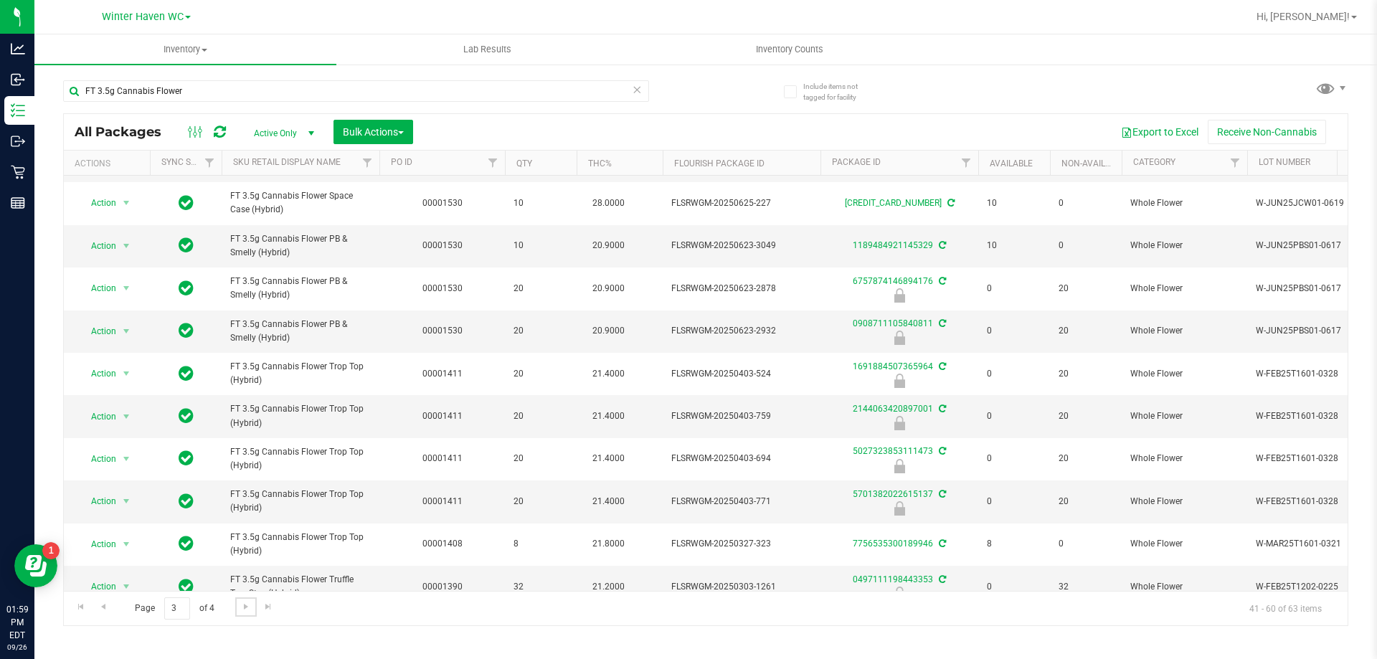
scroll to position [458, 0]
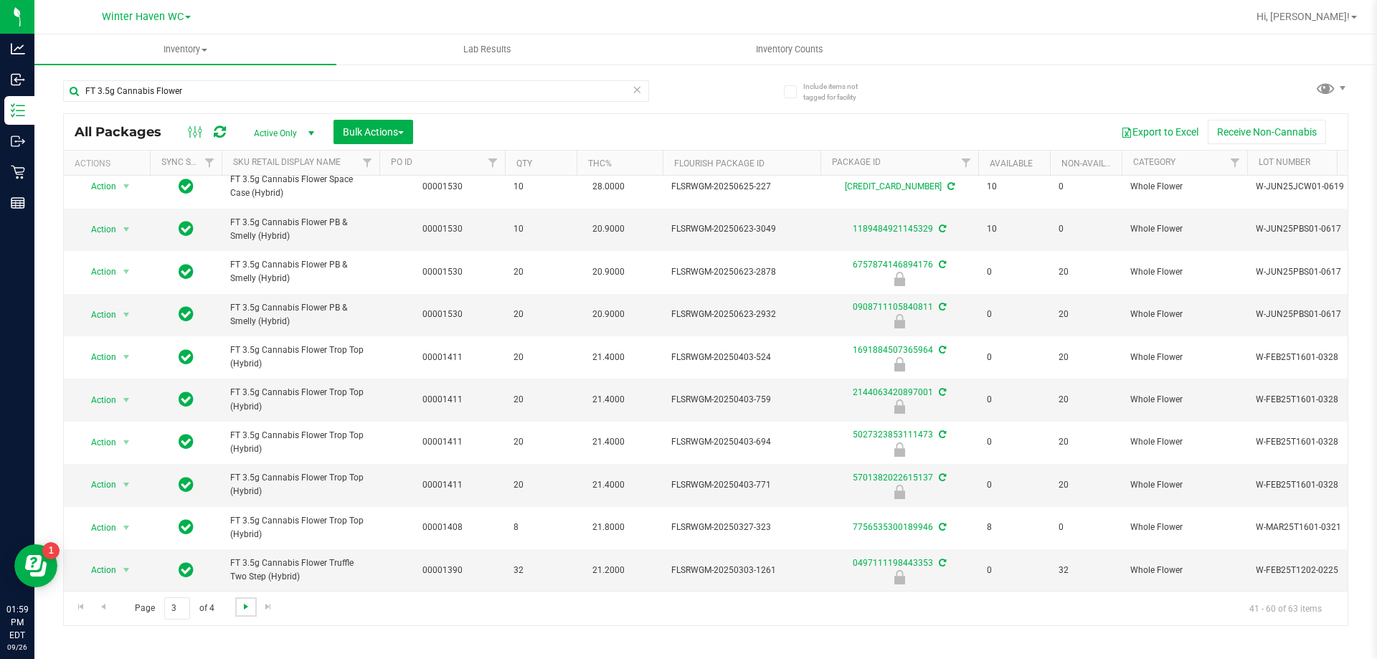
click at [244, 604] on span "Go to the next page" at bounding box center [245, 606] width 11 height 11
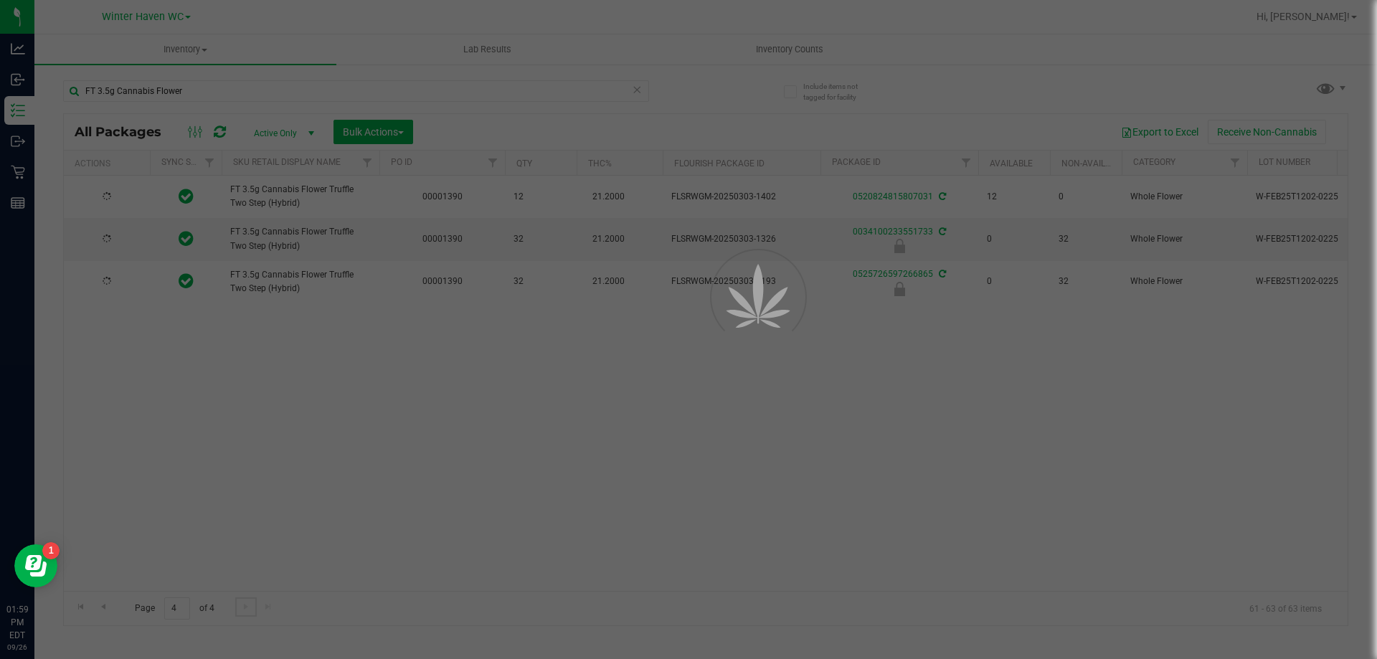
scroll to position [0, 0]
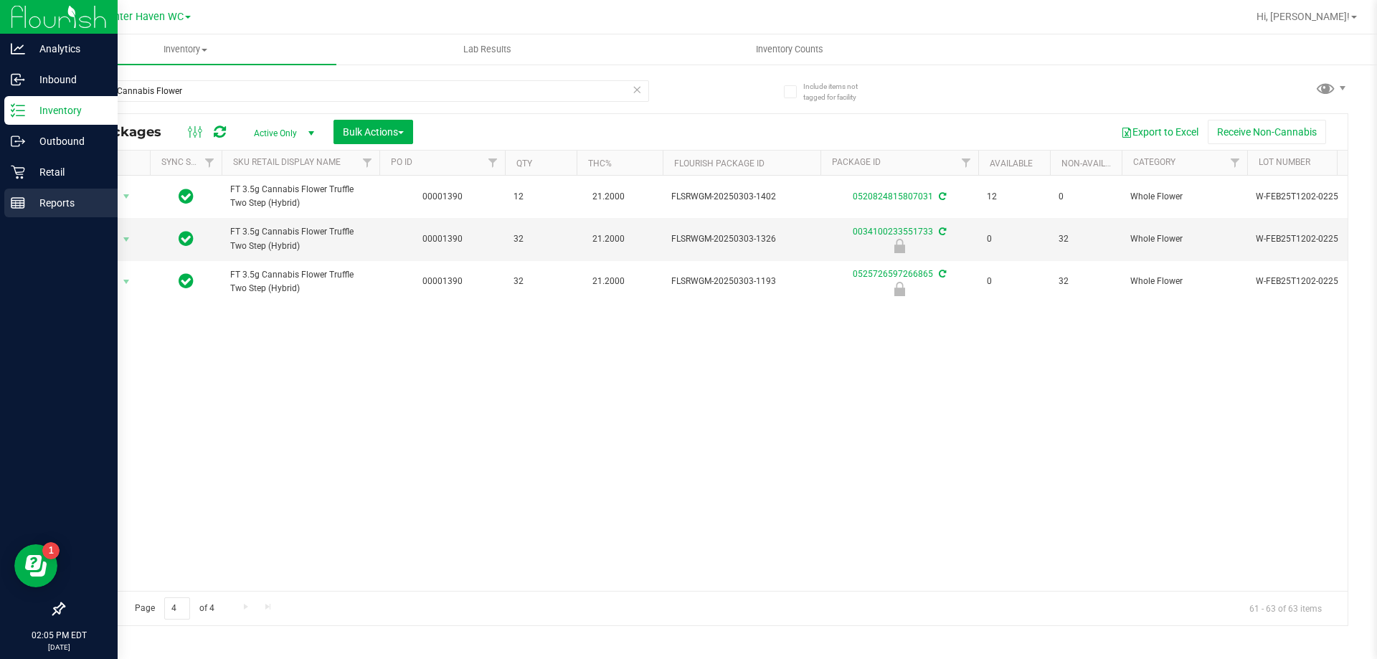
click at [77, 195] on p "Reports" at bounding box center [68, 202] width 86 height 17
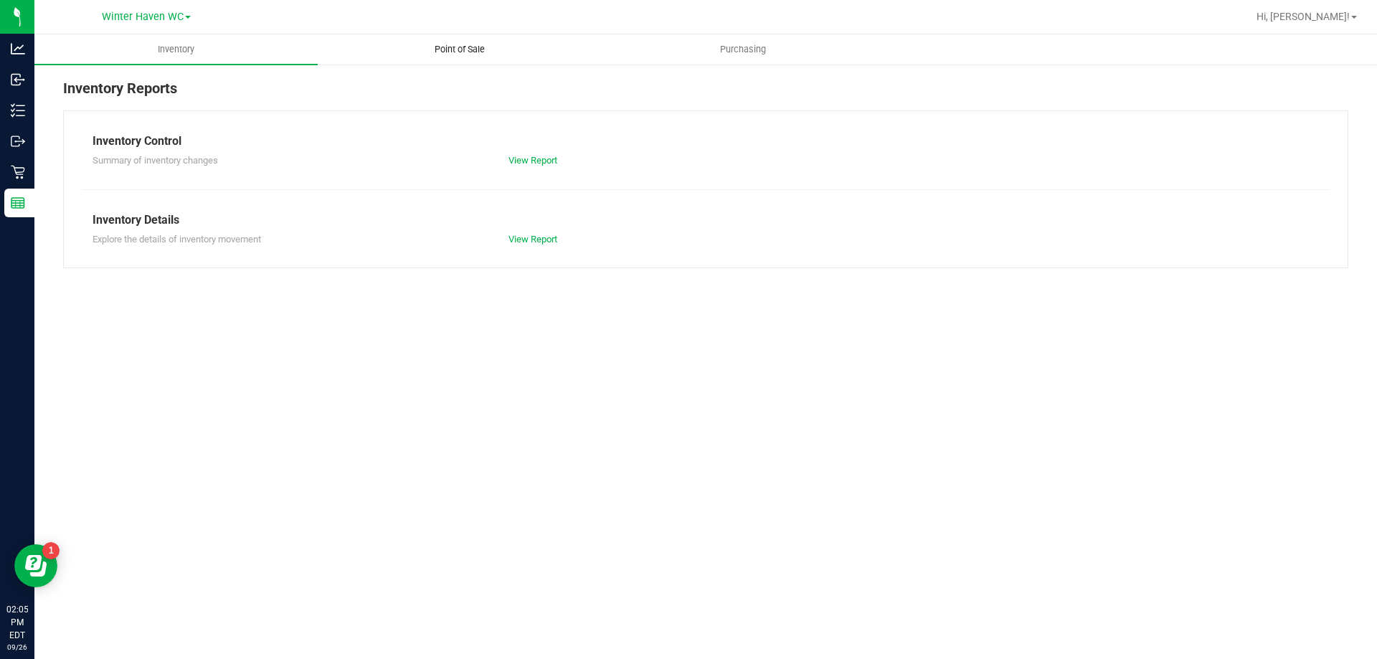
click at [428, 52] on span "Point of Sale" at bounding box center [459, 49] width 89 height 13
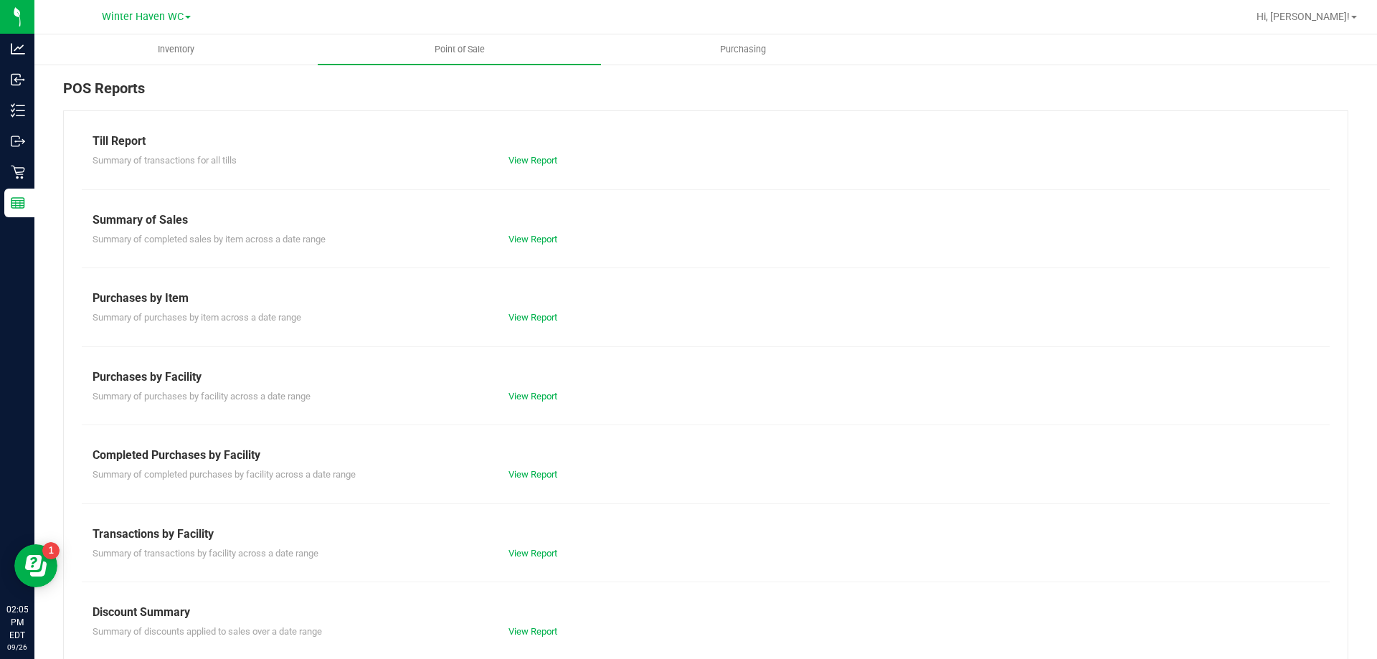
click at [541, 468] on div "View Report" at bounding box center [602, 475] width 208 height 14
click at [541, 478] on link "View Report" at bounding box center [533, 474] width 49 height 11
